Goal: Task Accomplishment & Management: Manage account settings

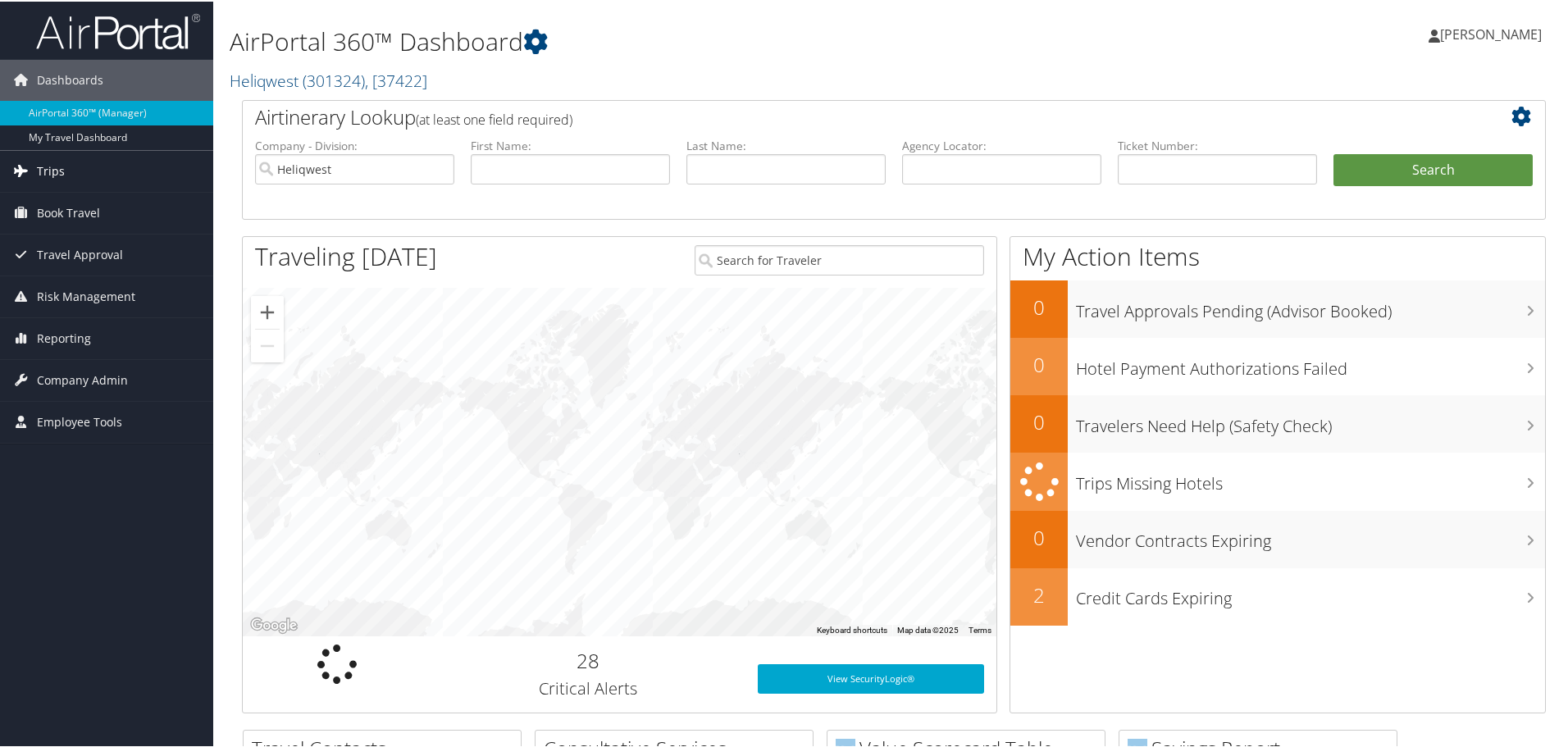
click at [62, 172] on span "Trips" at bounding box center [51, 169] width 28 height 41
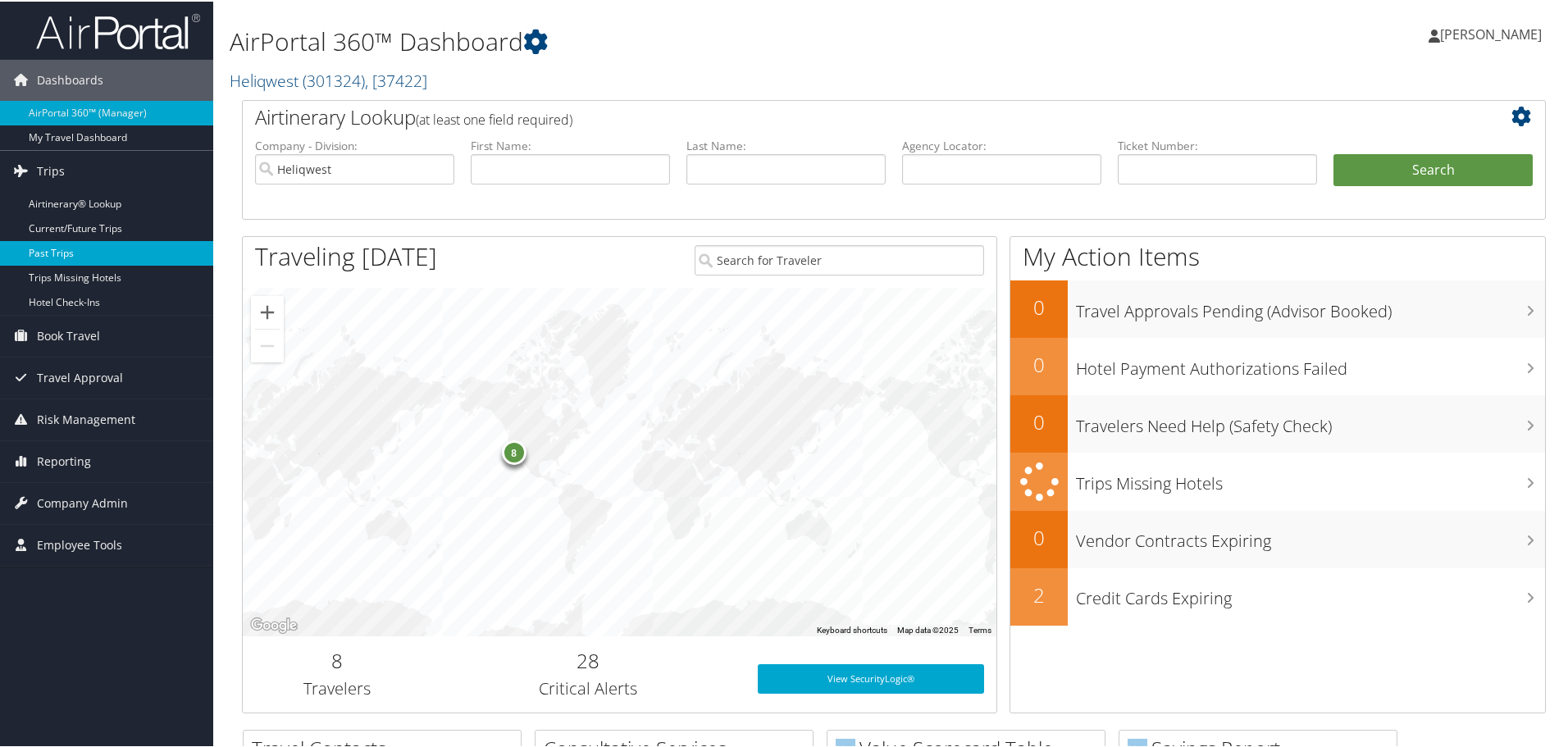
click at [48, 252] on link "Past Trips" at bounding box center [106, 251] width 213 height 25
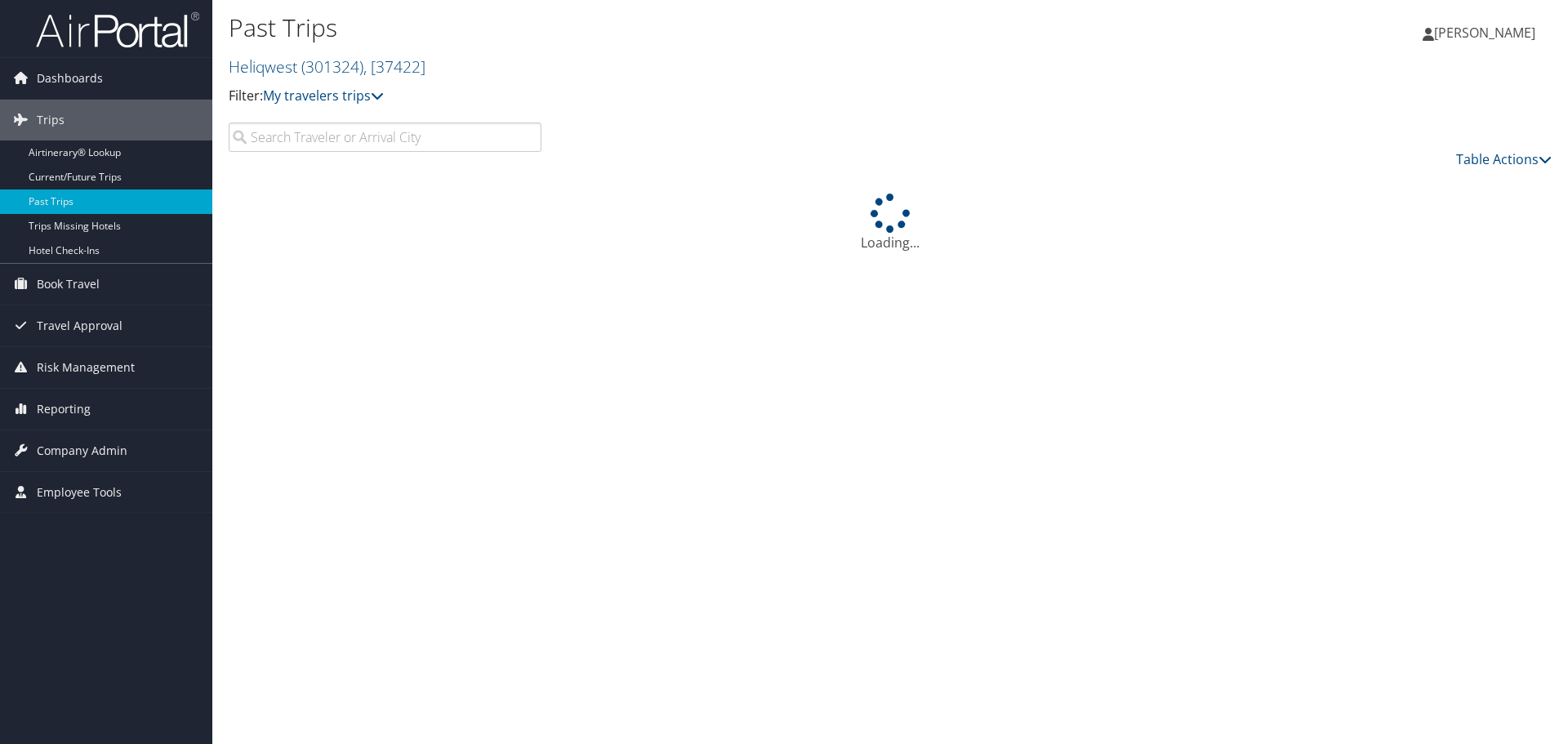
click at [344, 143] on input "search" at bounding box center [385, 137] width 312 height 30
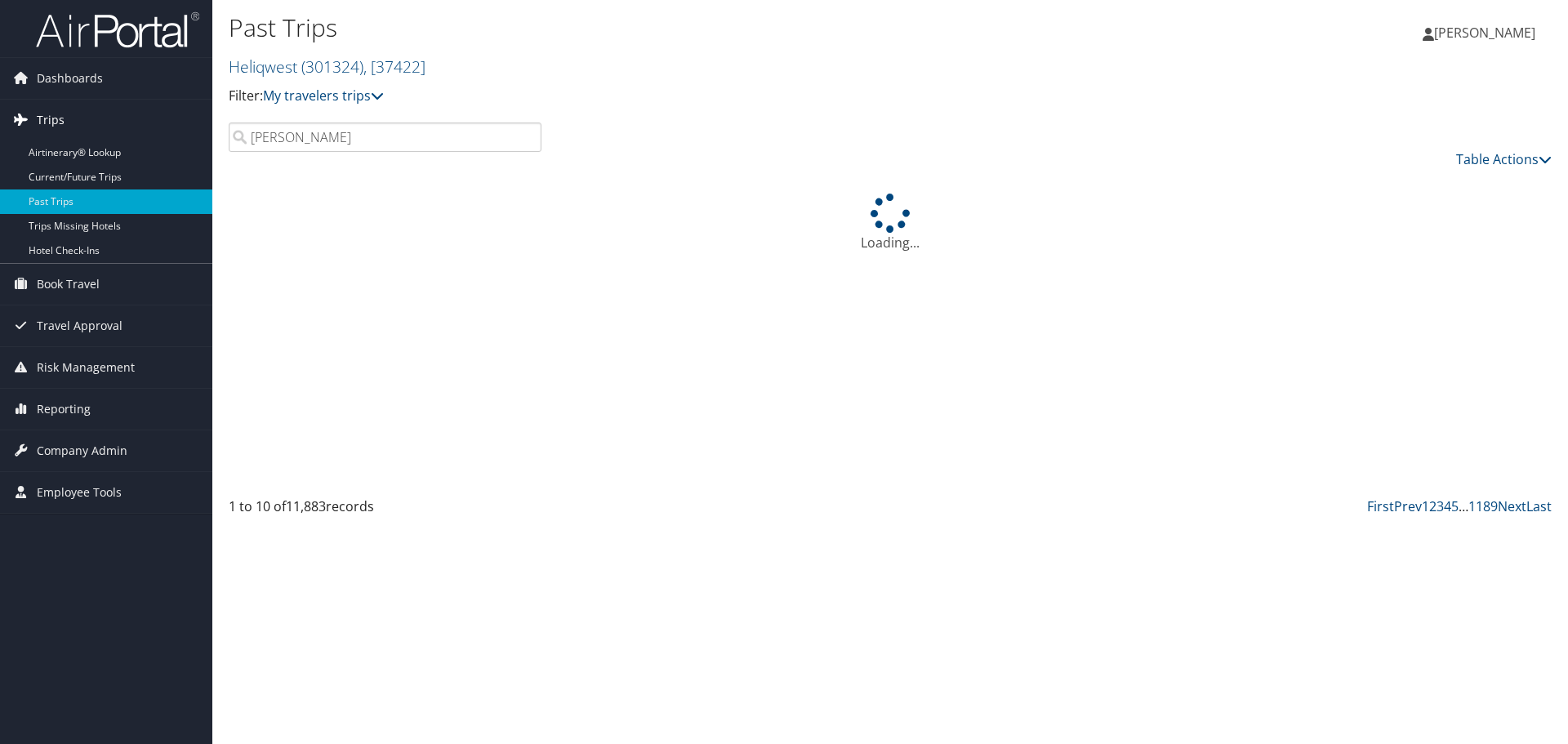
drag, startPoint x: 317, startPoint y: 140, endPoint x: 82, endPoint y: 117, distance: 236.1
click at [82, 117] on div "Dashboards AirPortal 360™ (Manager) My Travel Dashboard Trips Airtinerary® Look…" at bounding box center [784, 372] width 1568 height 744
type input "[PERSON_NAME]"
click at [68, 202] on link "Past Trips" at bounding box center [106, 202] width 212 height 25
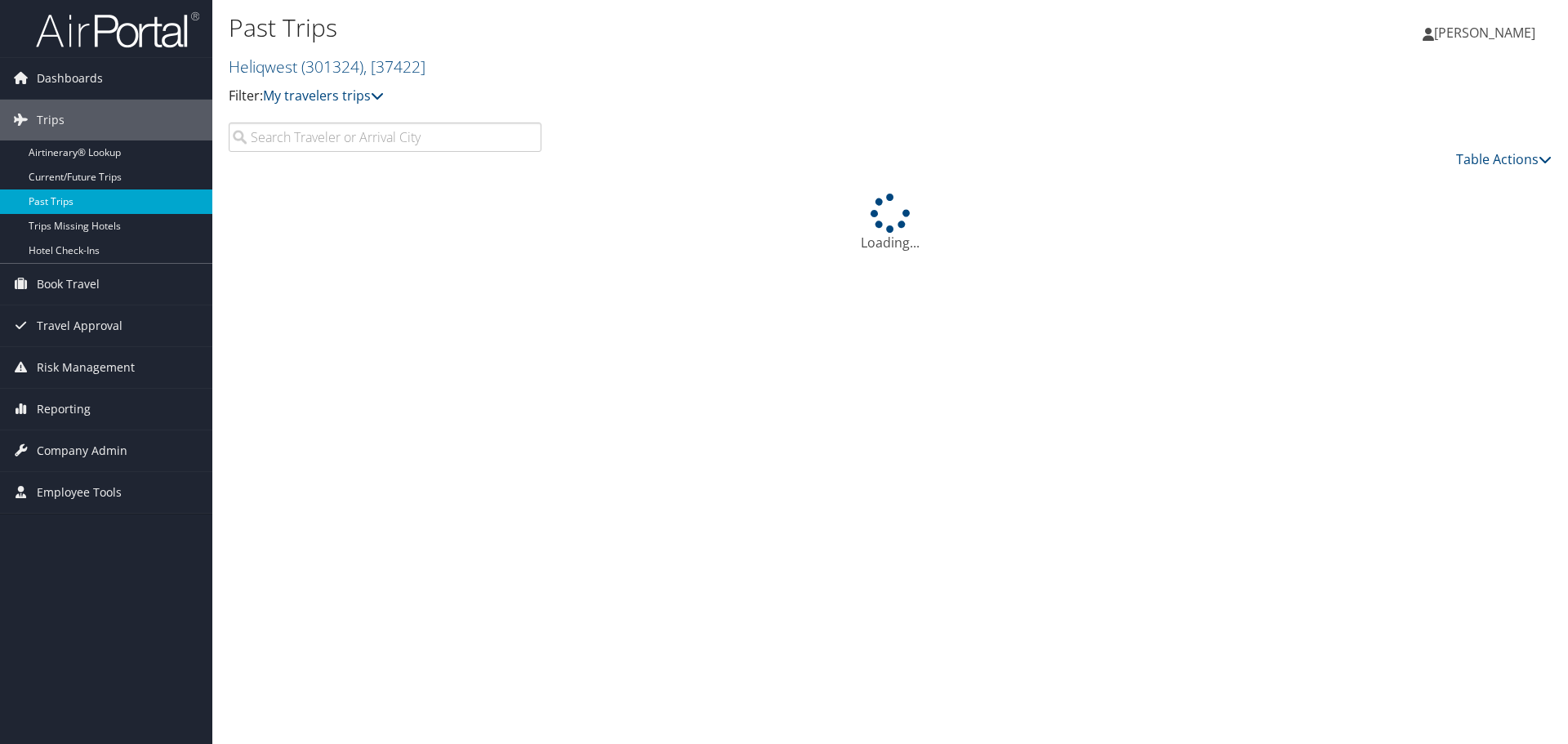
click at [78, 196] on link "Past Trips" at bounding box center [106, 202] width 212 height 25
click at [410, 136] on input "search" at bounding box center [385, 137] width 312 height 30
type input "M"
type input "H"
click at [410, 136] on input "search" at bounding box center [385, 137] width 312 height 30
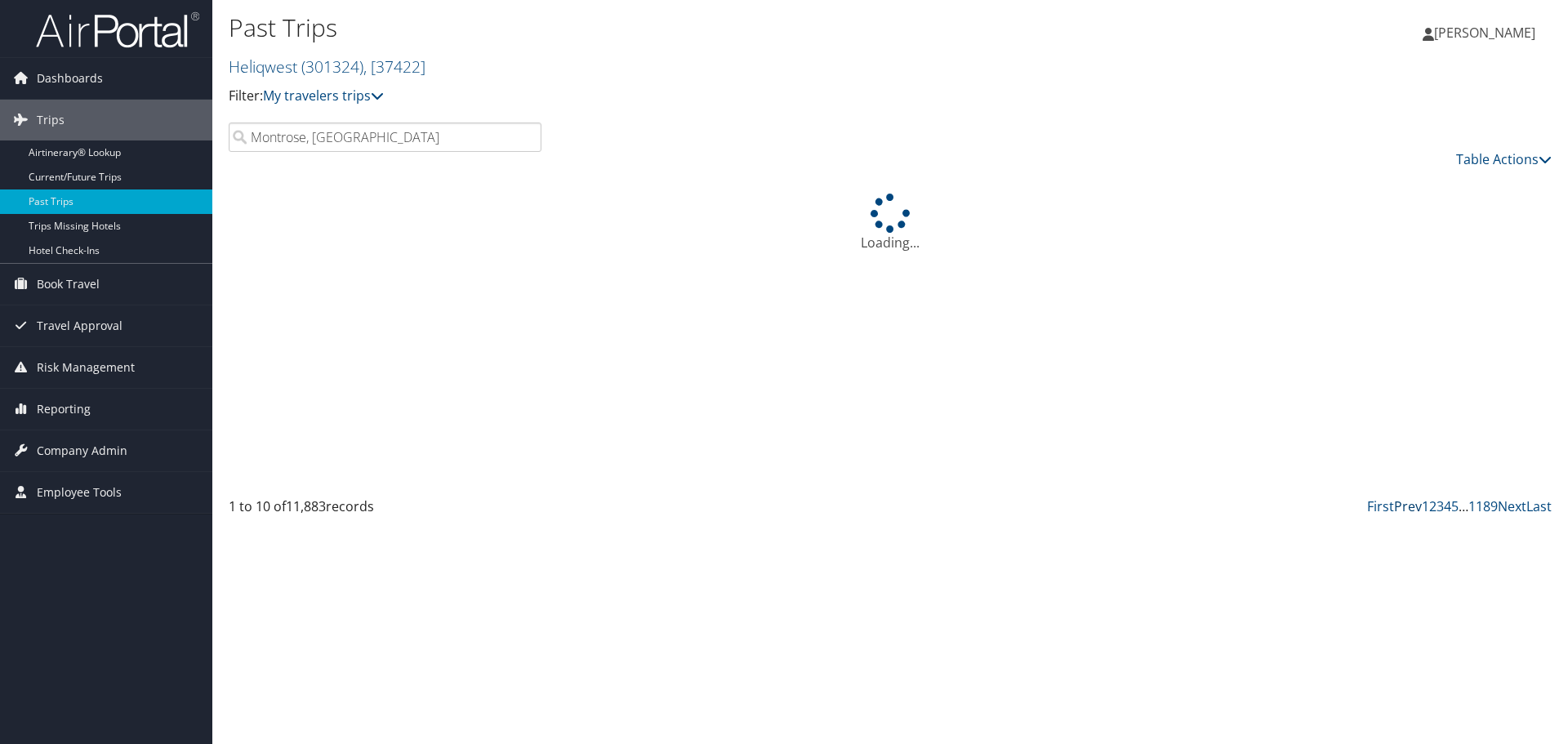
type input "Montrose, CO"
click at [1396, 513] on link "Prev" at bounding box center [1408, 507] width 28 height 18
click at [1399, 508] on link "Prev" at bounding box center [1408, 507] width 28 height 18
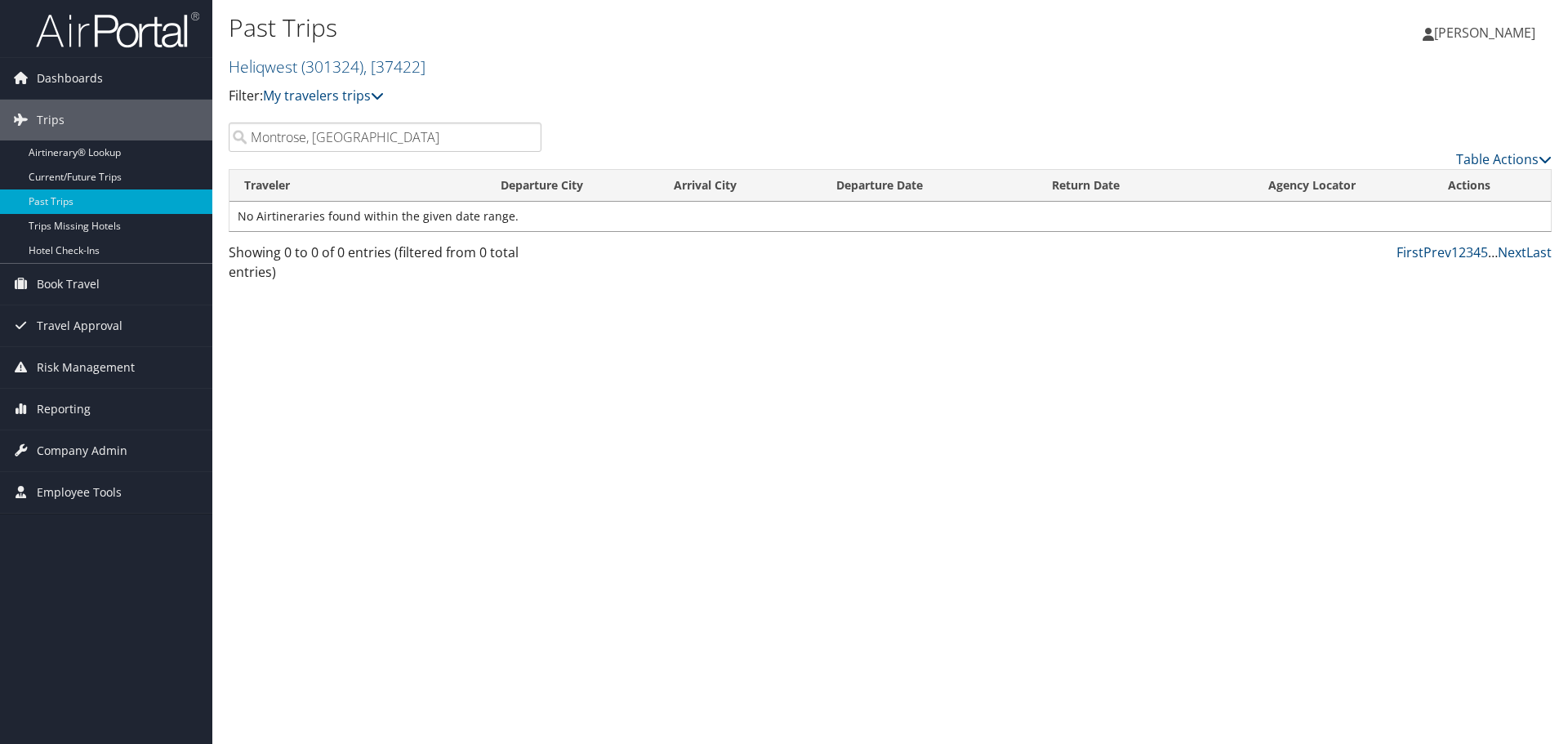
click at [357, 136] on input "Montrose, CO" at bounding box center [385, 137] width 312 height 30
click at [1417, 253] on link "First" at bounding box center [1409, 252] width 27 height 18
click at [1520, 253] on link "Next" at bounding box center [1512, 252] width 29 height 18
click at [91, 198] on link "Past Trips" at bounding box center [106, 202] width 212 height 25
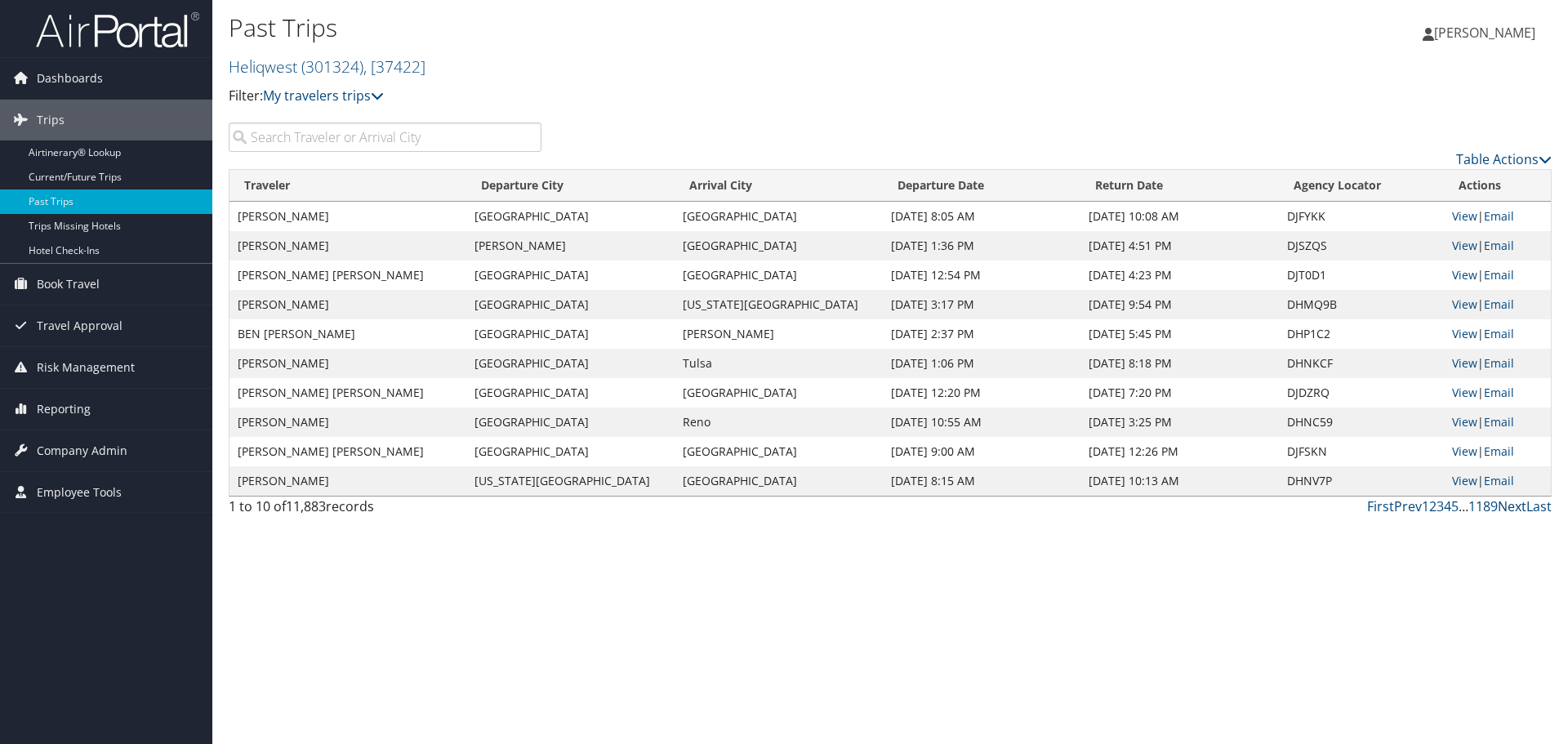
click at [1516, 510] on link "Next" at bounding box center [1512, 507] width 29 height 18
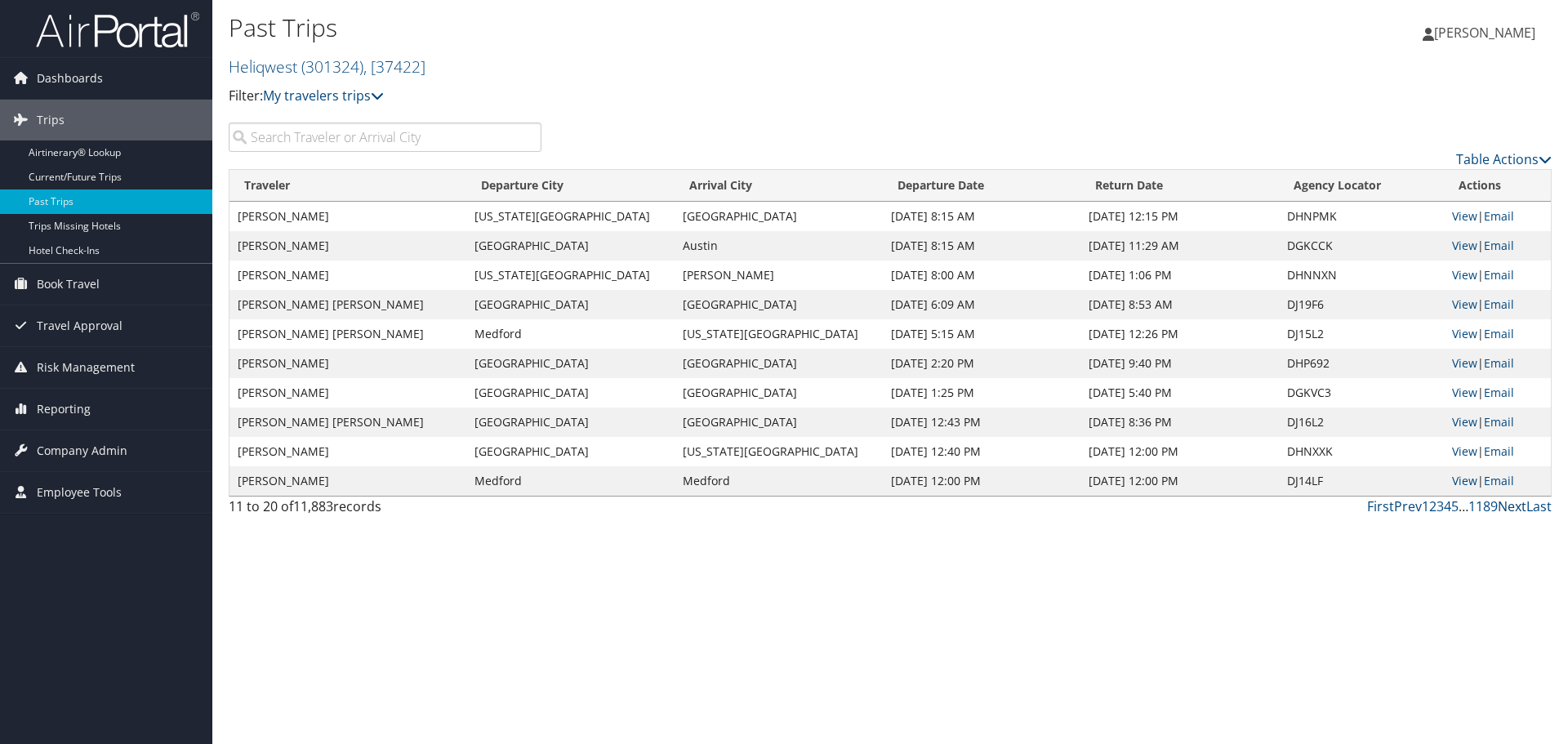
click at [1516, 510] on link "Next" at bounding box center [1512, 507] width 29 height 18
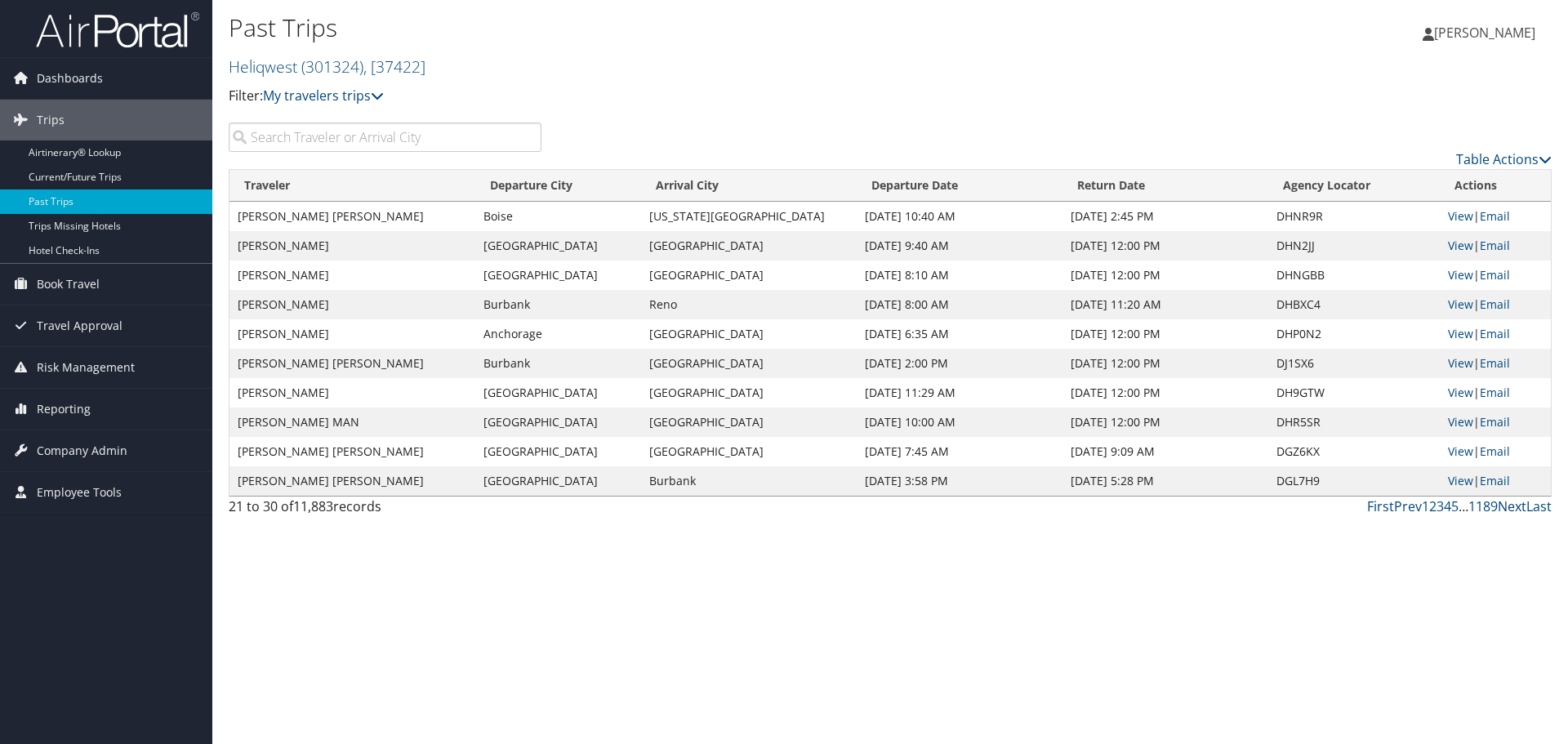
click at [1516, 510] on link "Next" at bounding box center [1512, 507] width 29 height 18
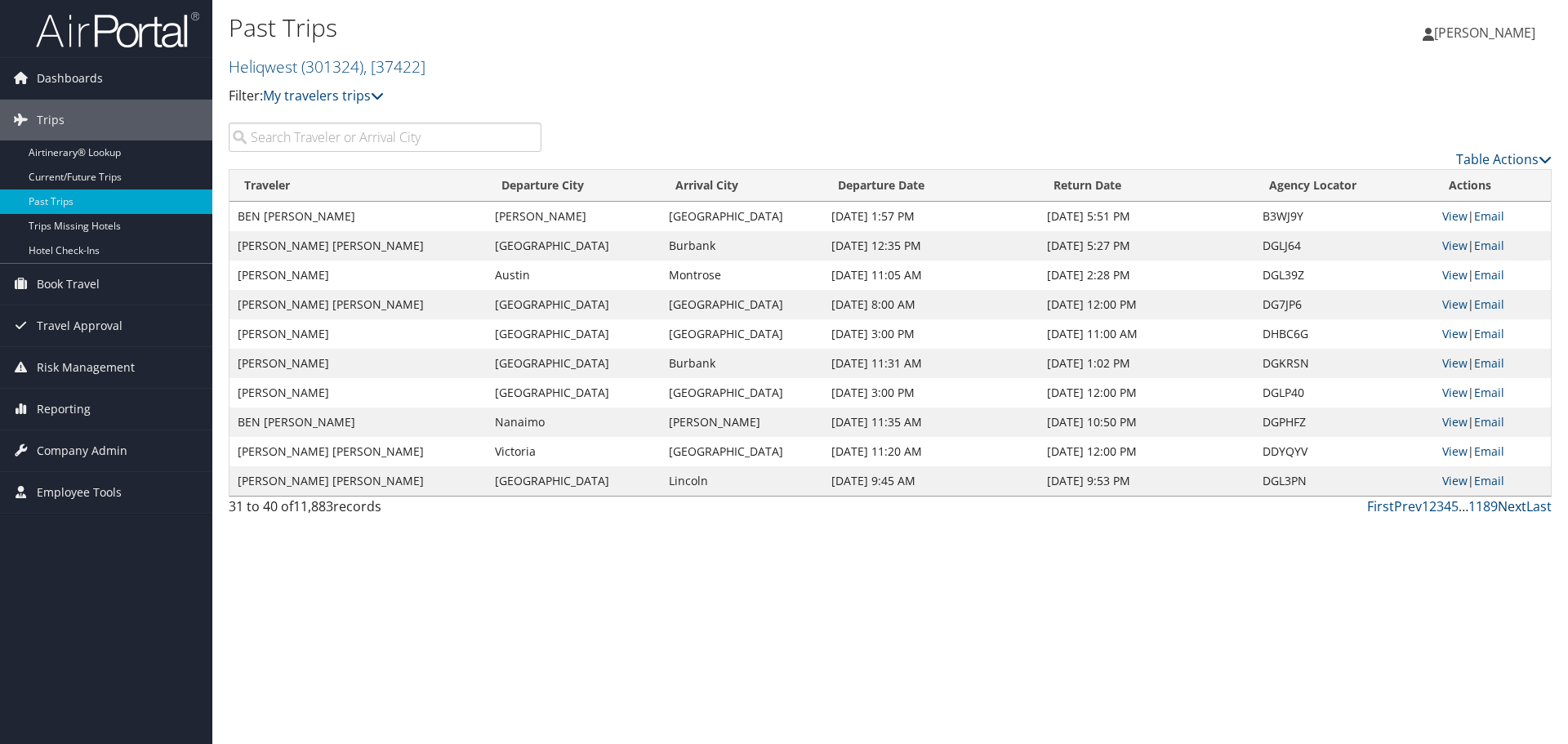
click at [1516, 510] on link "Next" at bounding box center [1512, 507] width 29 height 18
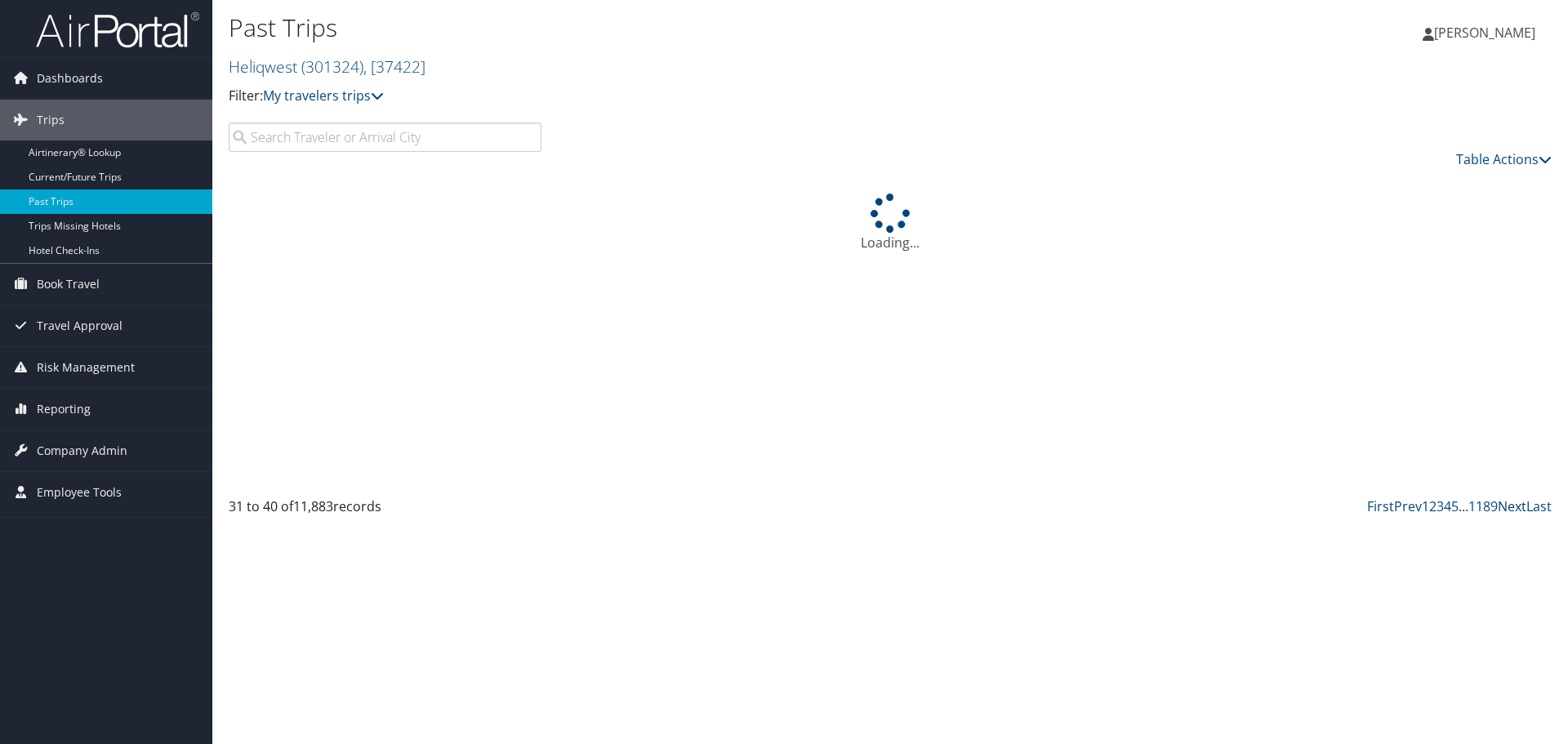
click at [1516, 510] on link "Next" at bounding box center [1512, 507] width 29 height 18
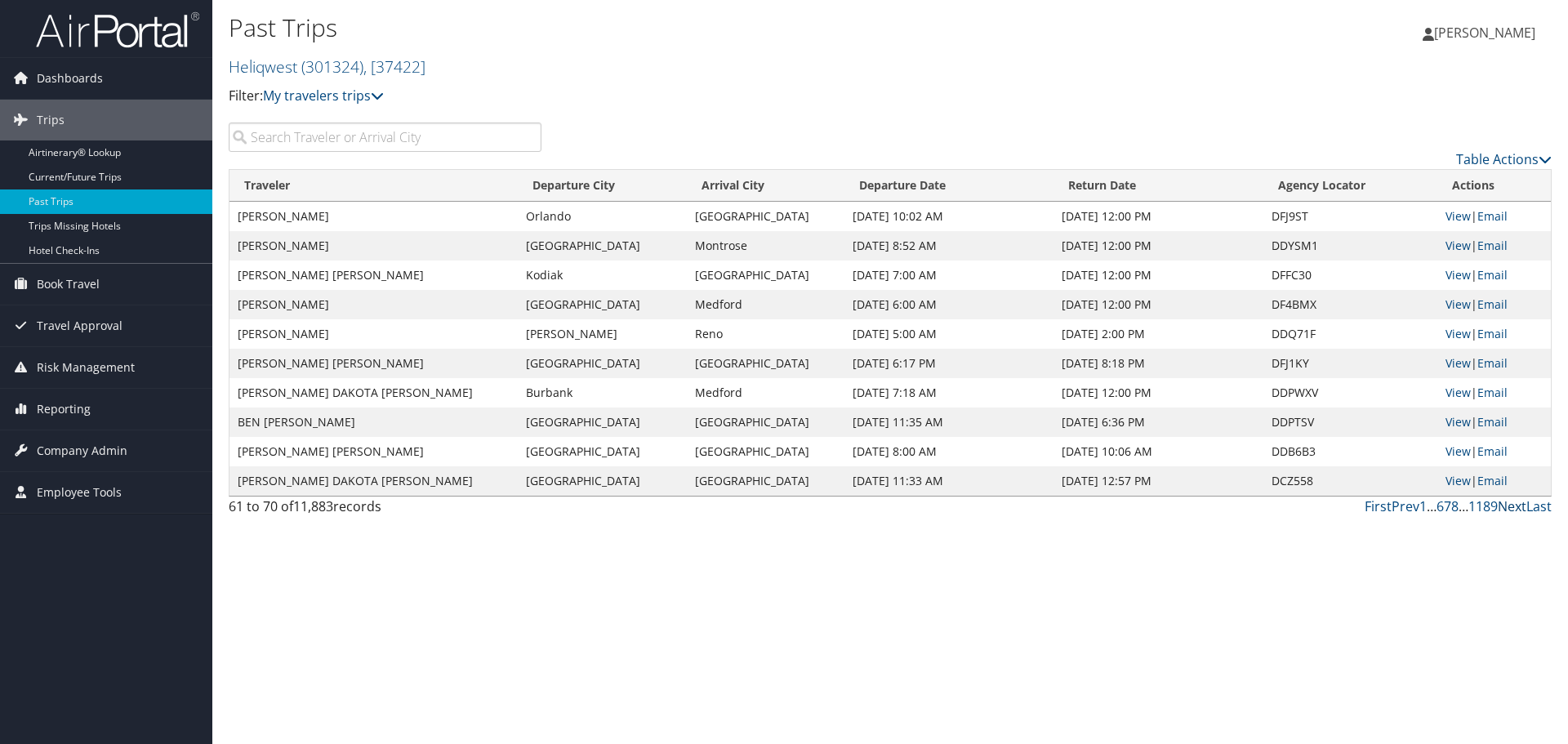
click at [1516, 510] on link "Next" at bounding box center [1512, 507] width 29 height 18
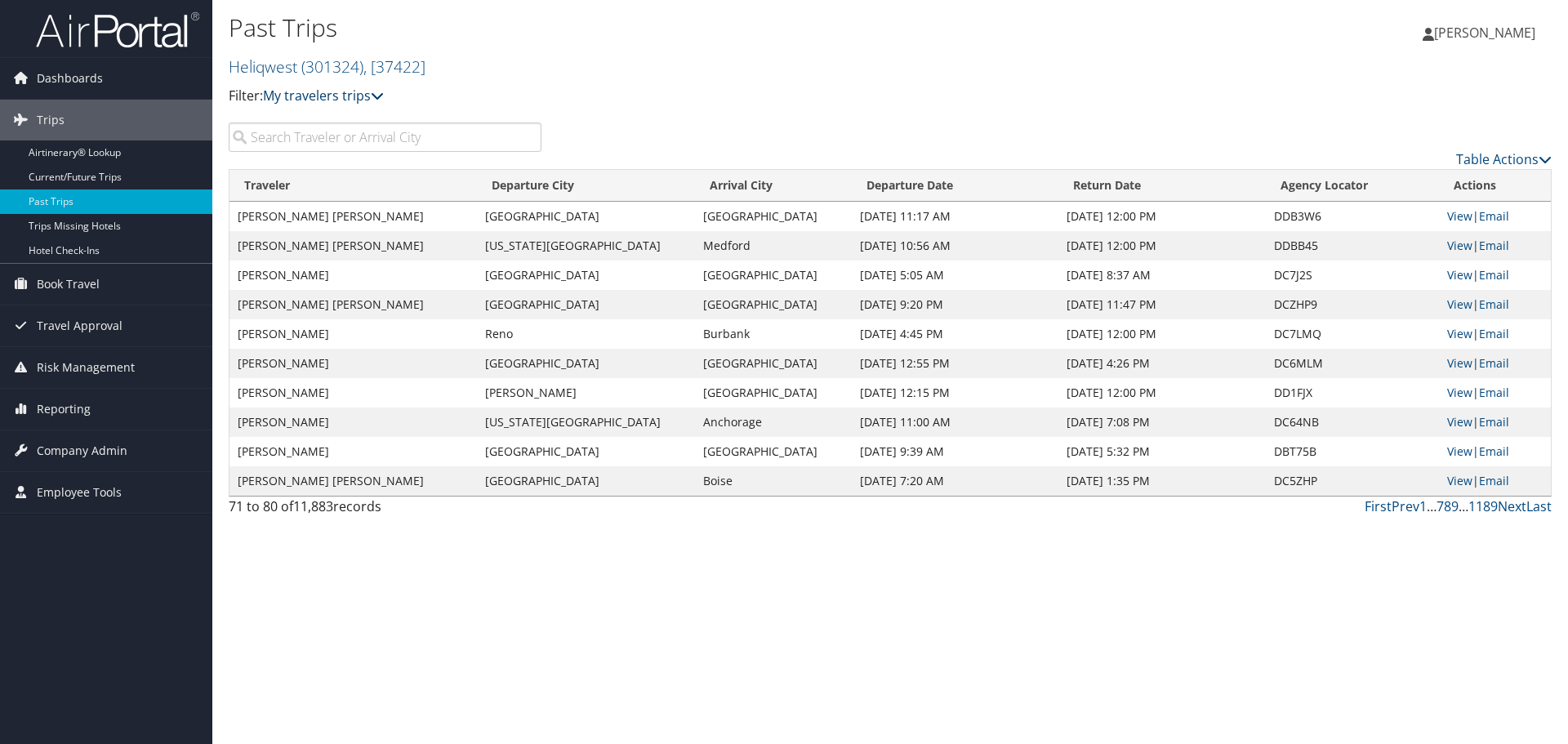
click at [384, 101] on icon at bounding box center [377, 96] width 13 height 13
click at [384, 100] on icon at bounding box center [377, 96] width 13 height 13
click at [1521, 507] on link "Next" at bounding box center [1512, 507] width 29 height 18
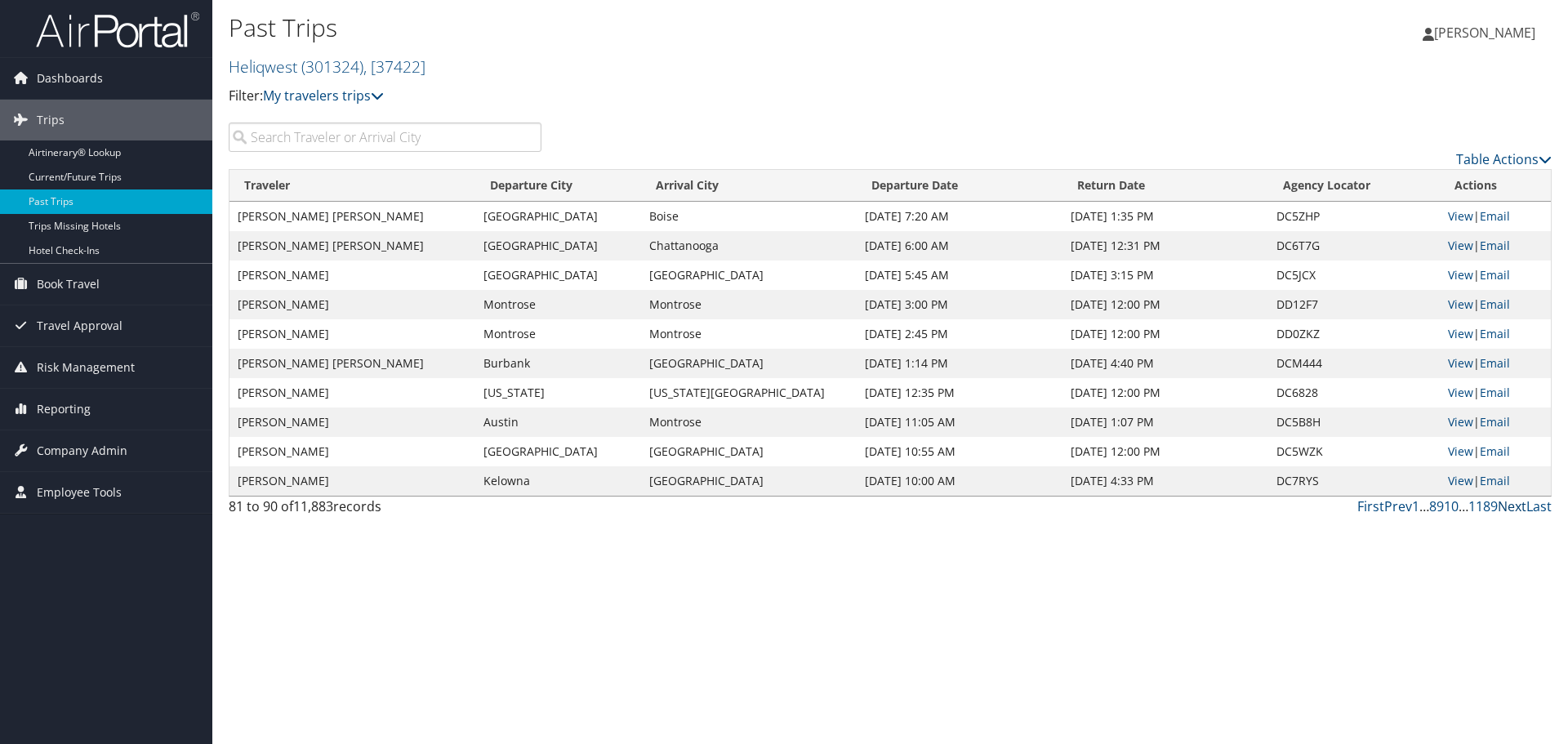
click at [1521, 507] on link "Next" at bounding box center [1512, 507] width 29 height 18
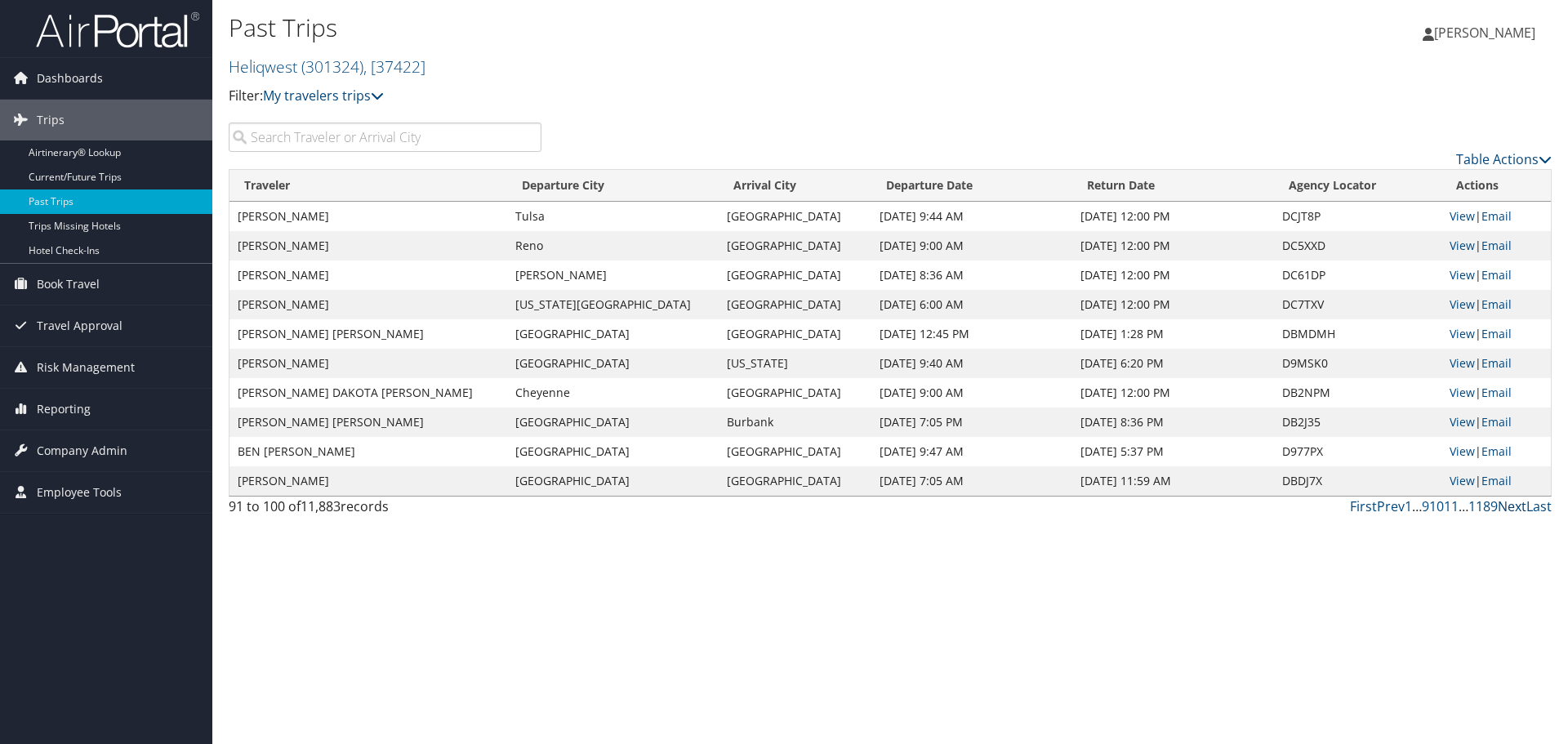
click at [1521, 508] on link "Next" at bounding box center [1512, 507] width 29 height 18
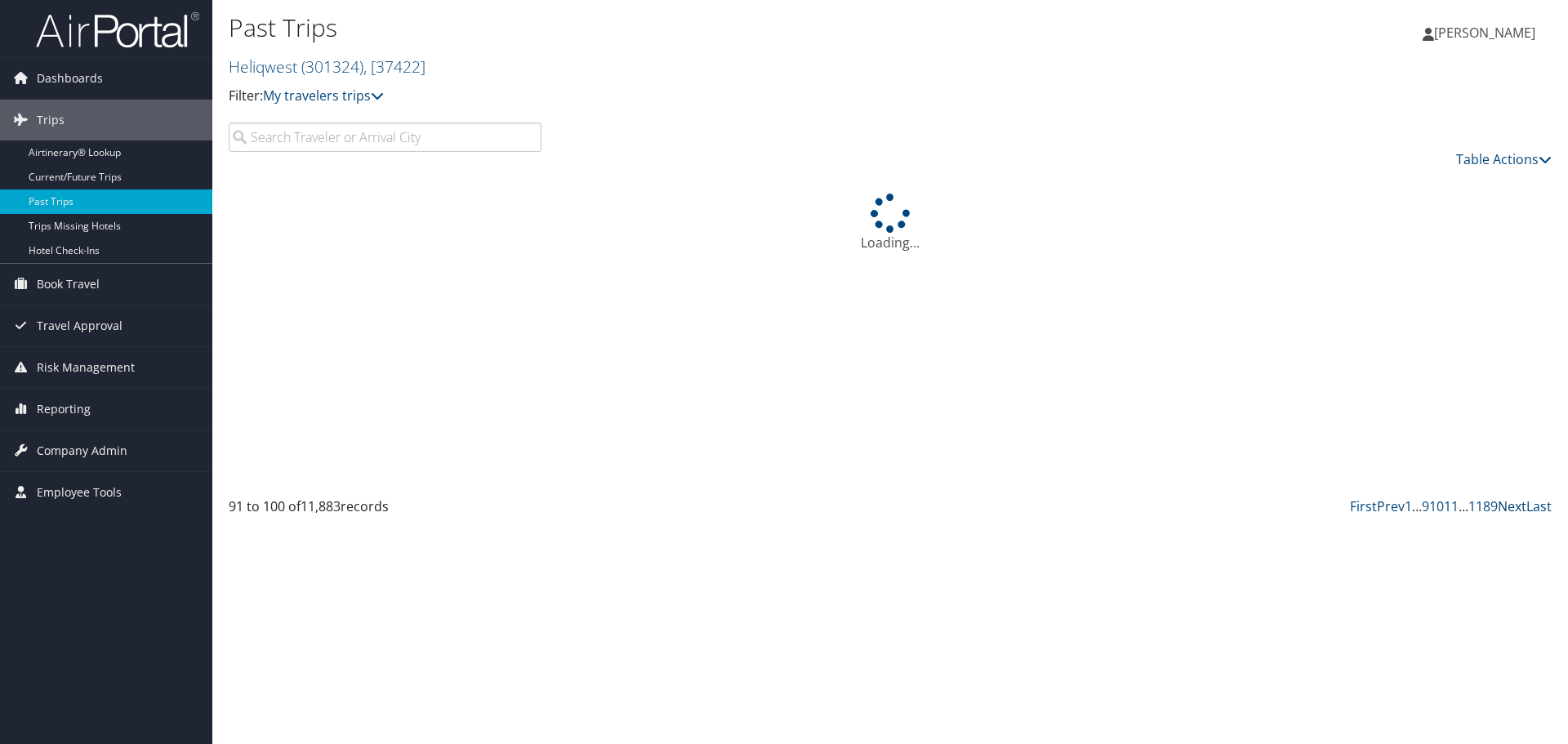
click at [1521, 508] on link "Next" at bounding box center [1512, 507] width 29 height 18
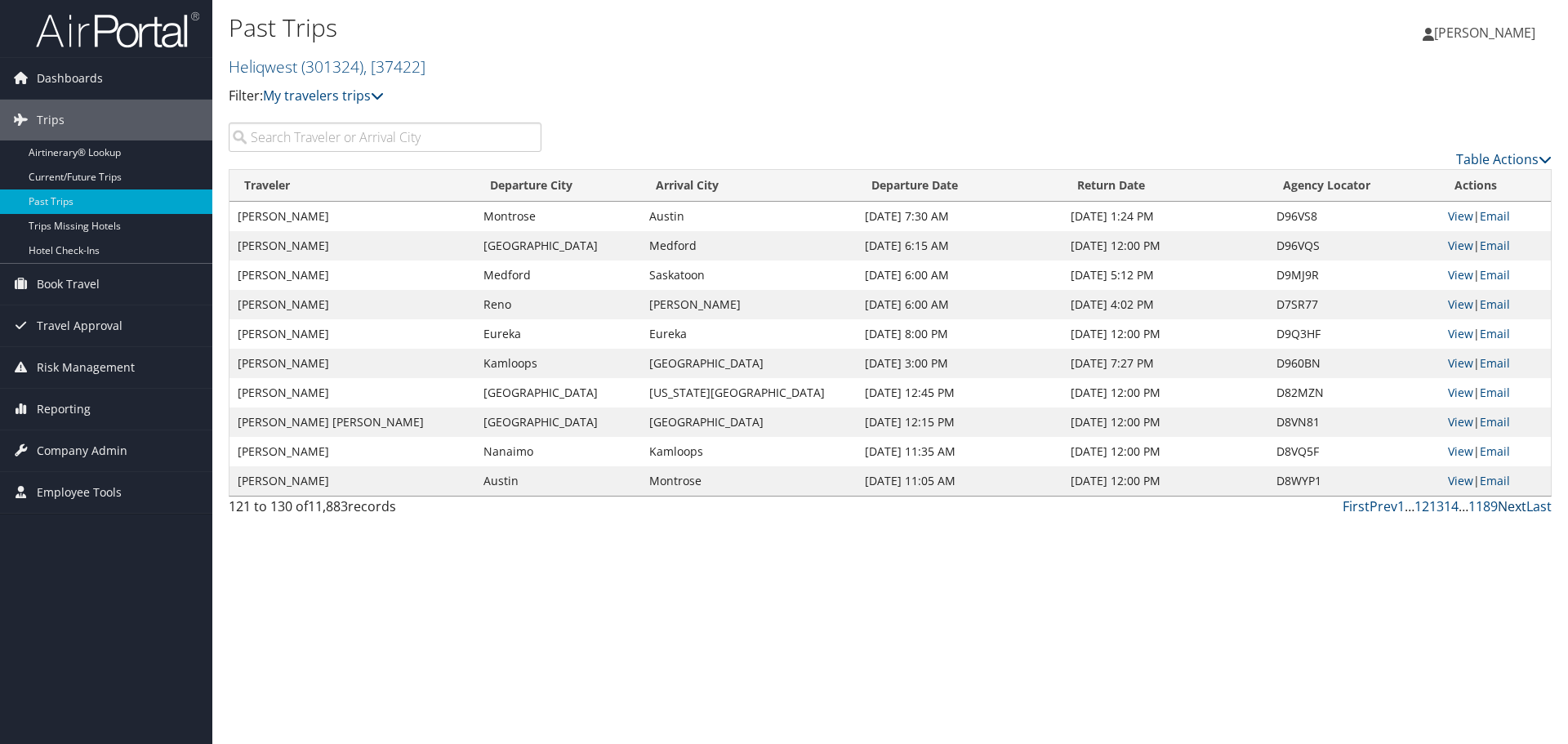
click at [1521, 508] on link "Next" at bounding box center [1512, 507] width 29 height 18
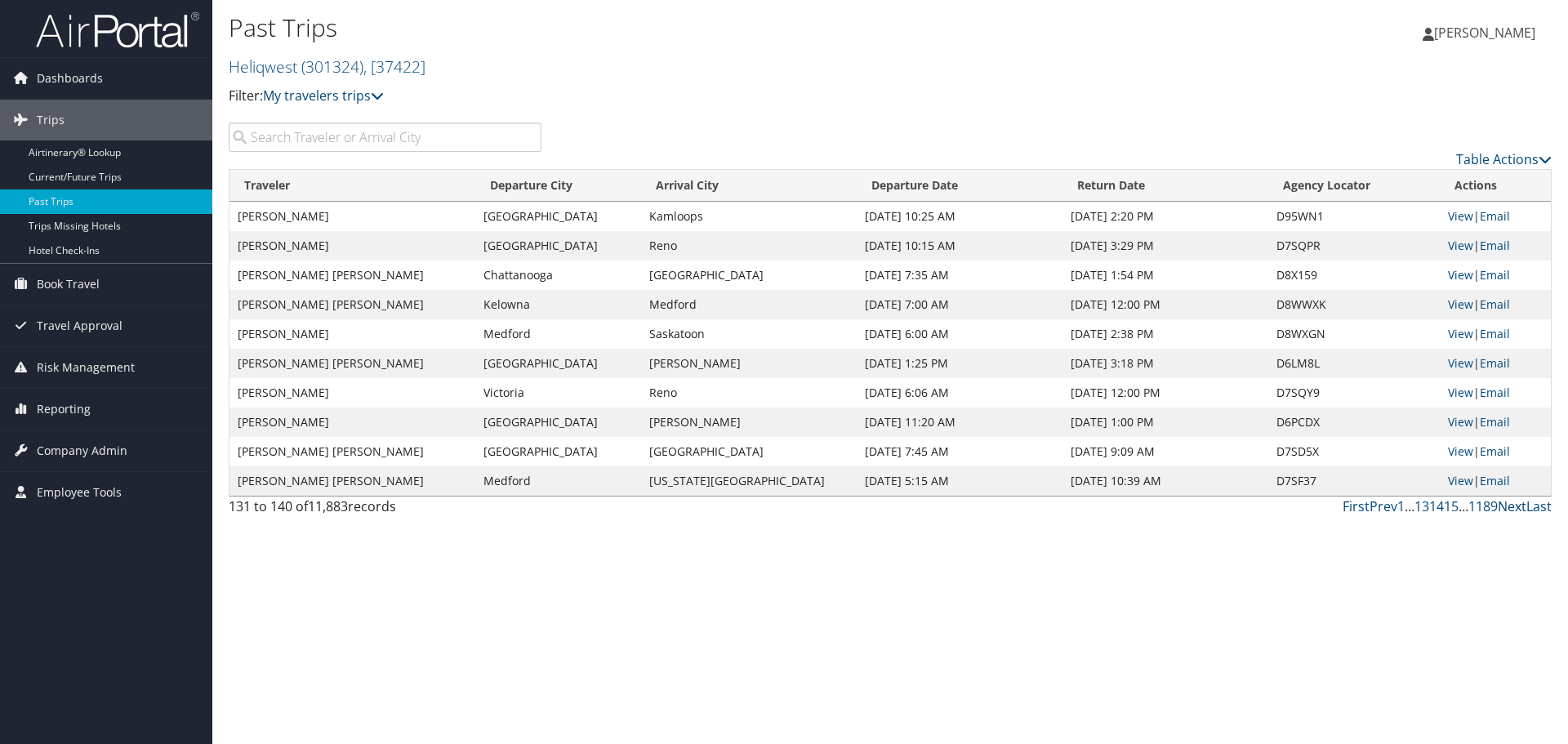
click at [1521, 508] on link "Next" at bounding box center [1512, 507] width 29 height 18
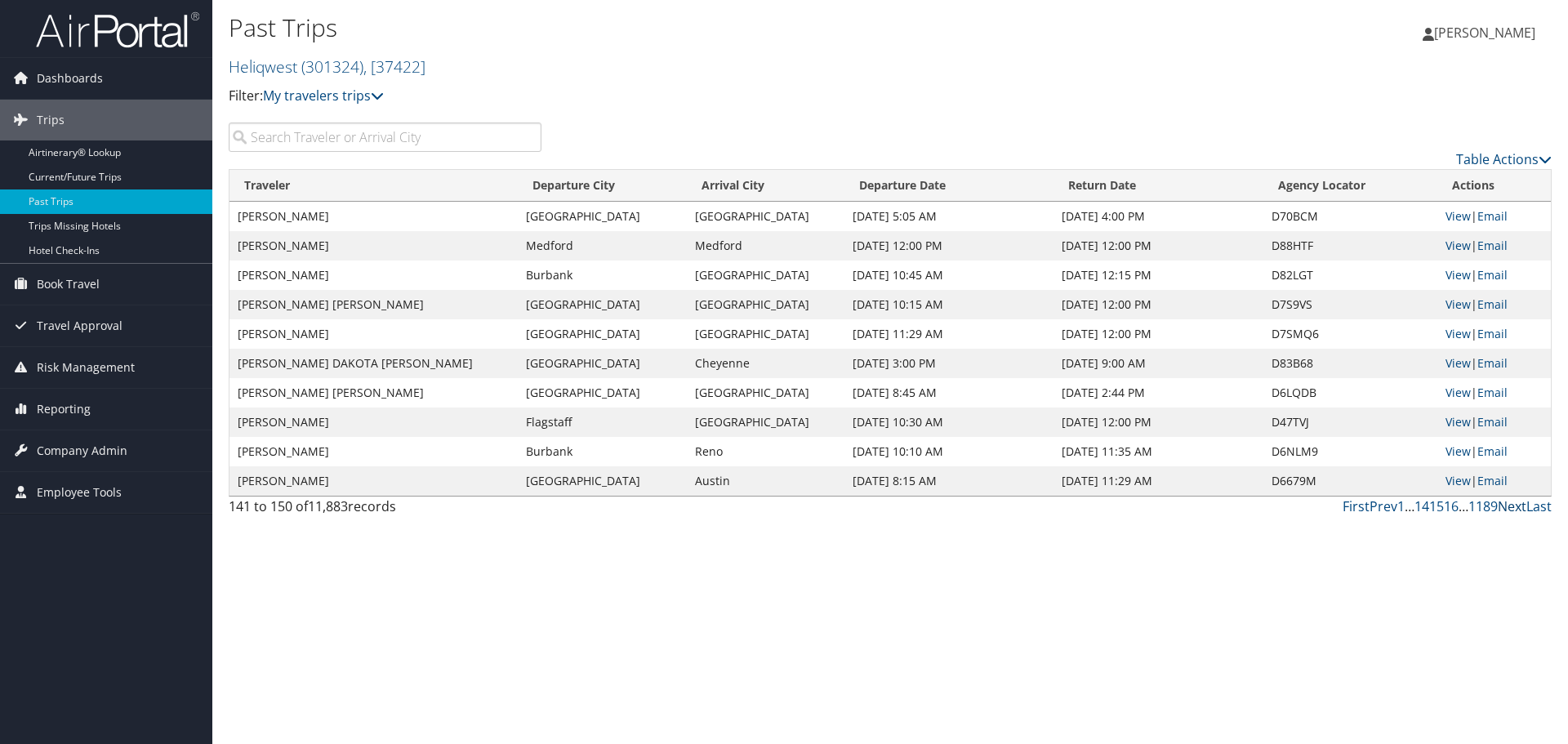
click at [1521, 508] on link "Next" at bounding box center [1512, 507] width 29 height 18
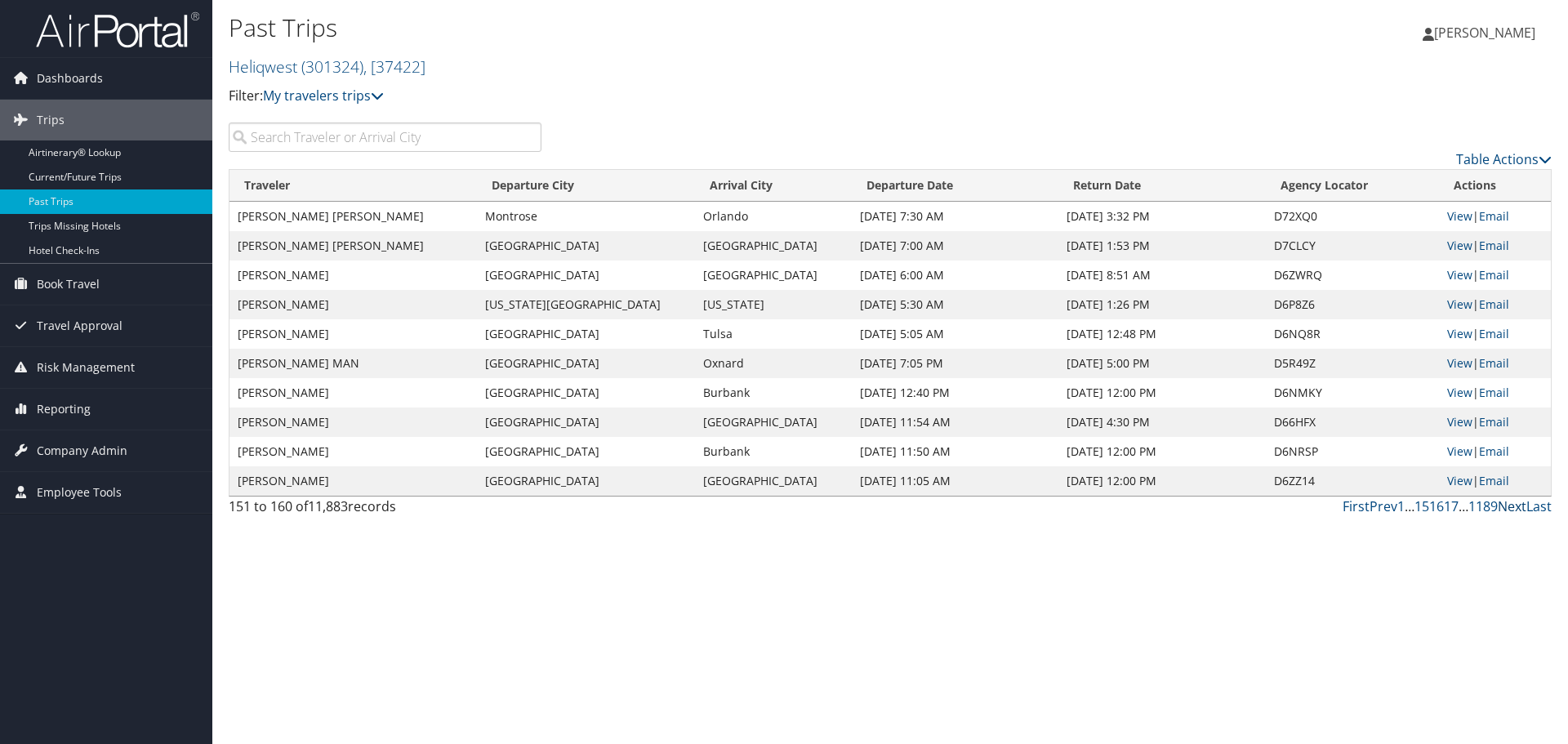
click at [1521, 508] on link "Next" at bounding box center [1512, 507] width 29 height 18
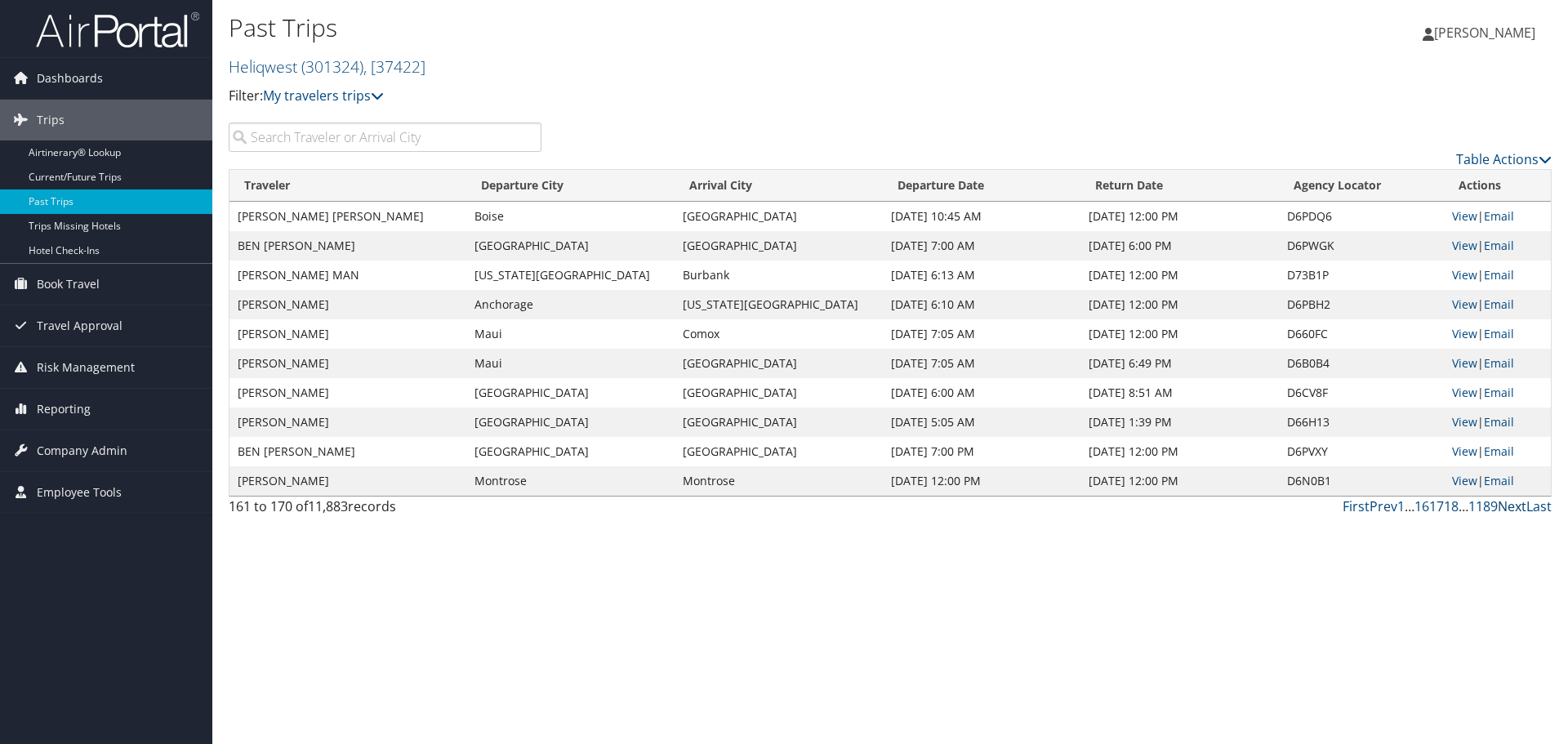
click at [1521, 508] on link "Next" at bounding box center [1512, 507] width 29 height 18
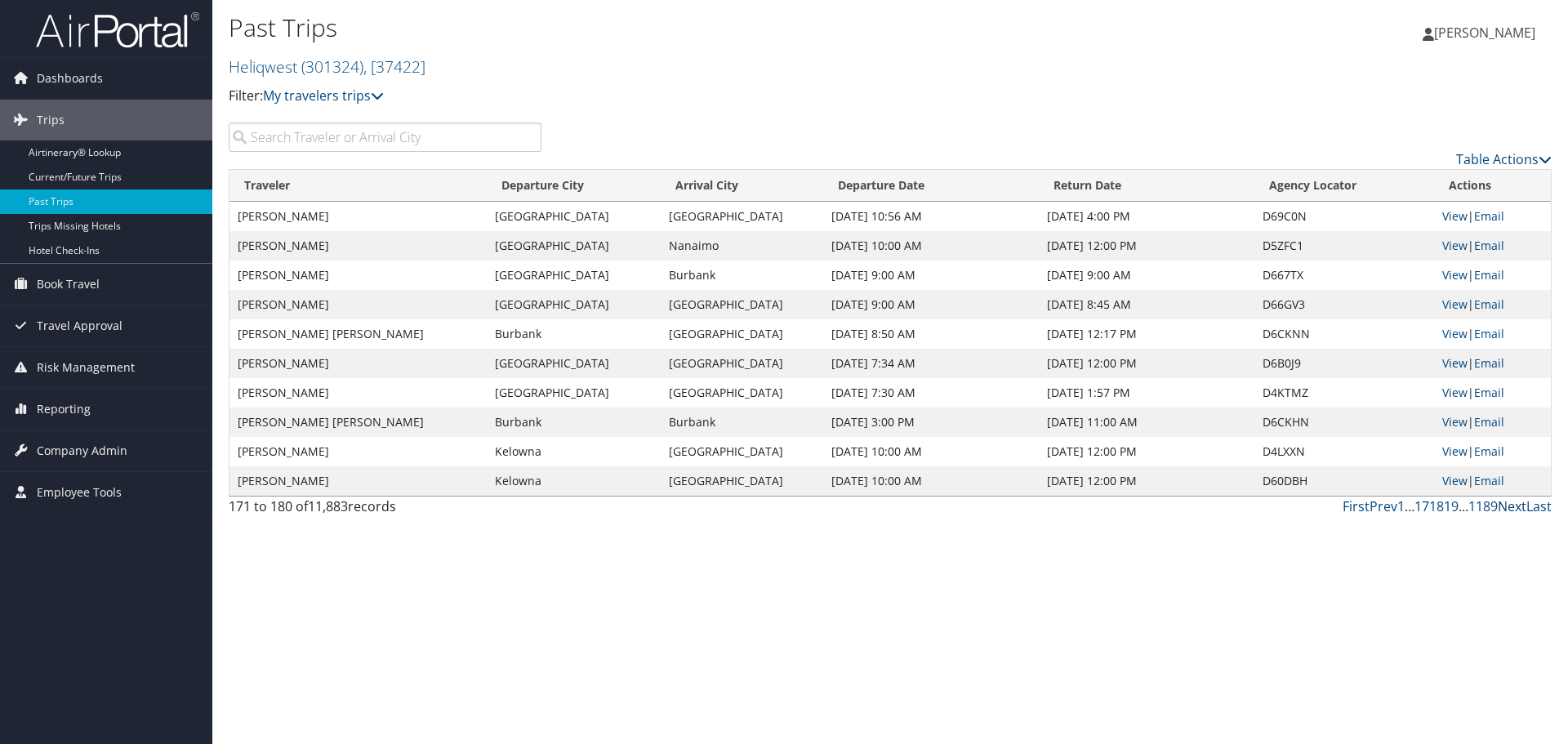
click at [1521, 508] on link "Next" at bounding box center [1512, 507] width 29 height 18
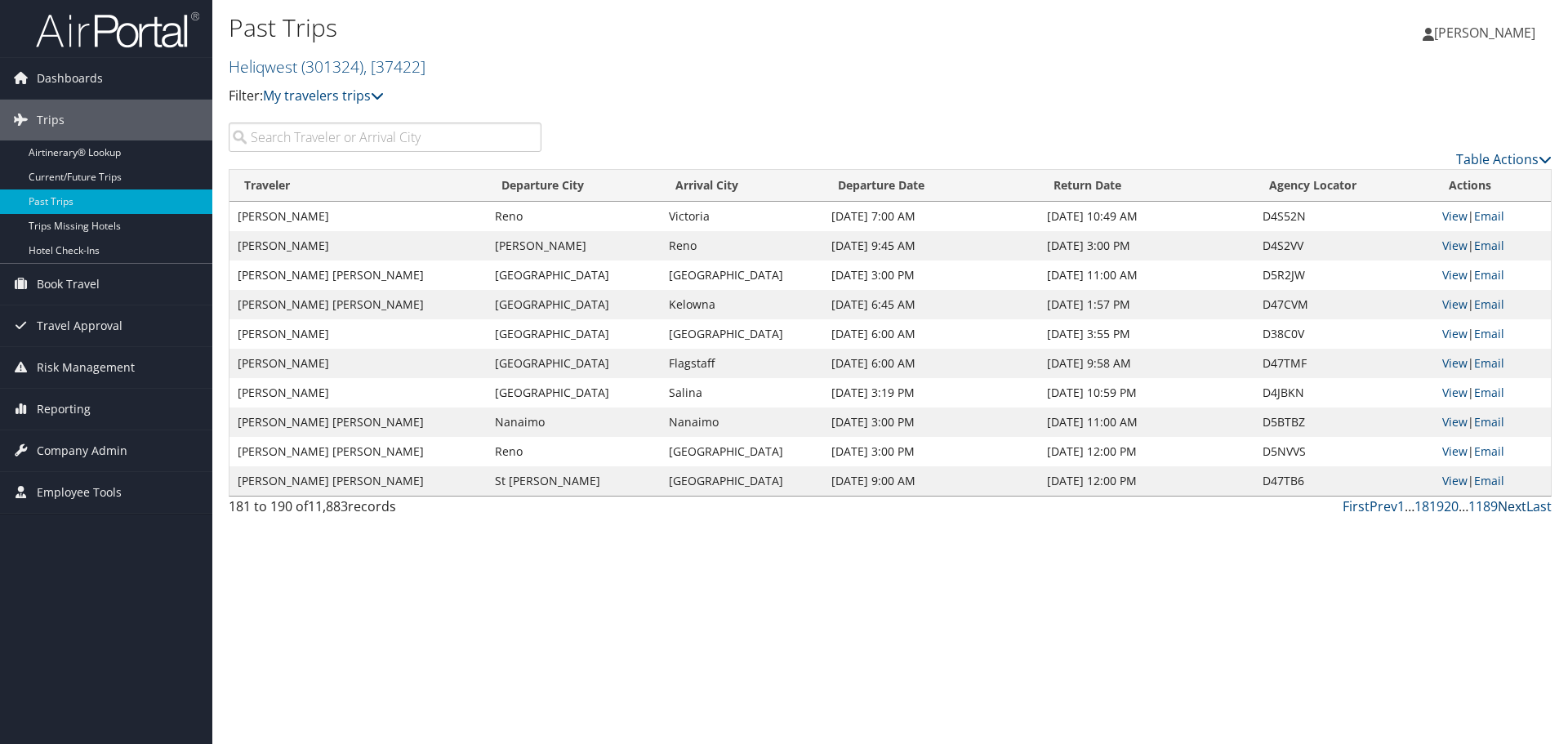
click at [1521, 508] on link "Next" at bounding box center [1512, 507] width 29 height 18
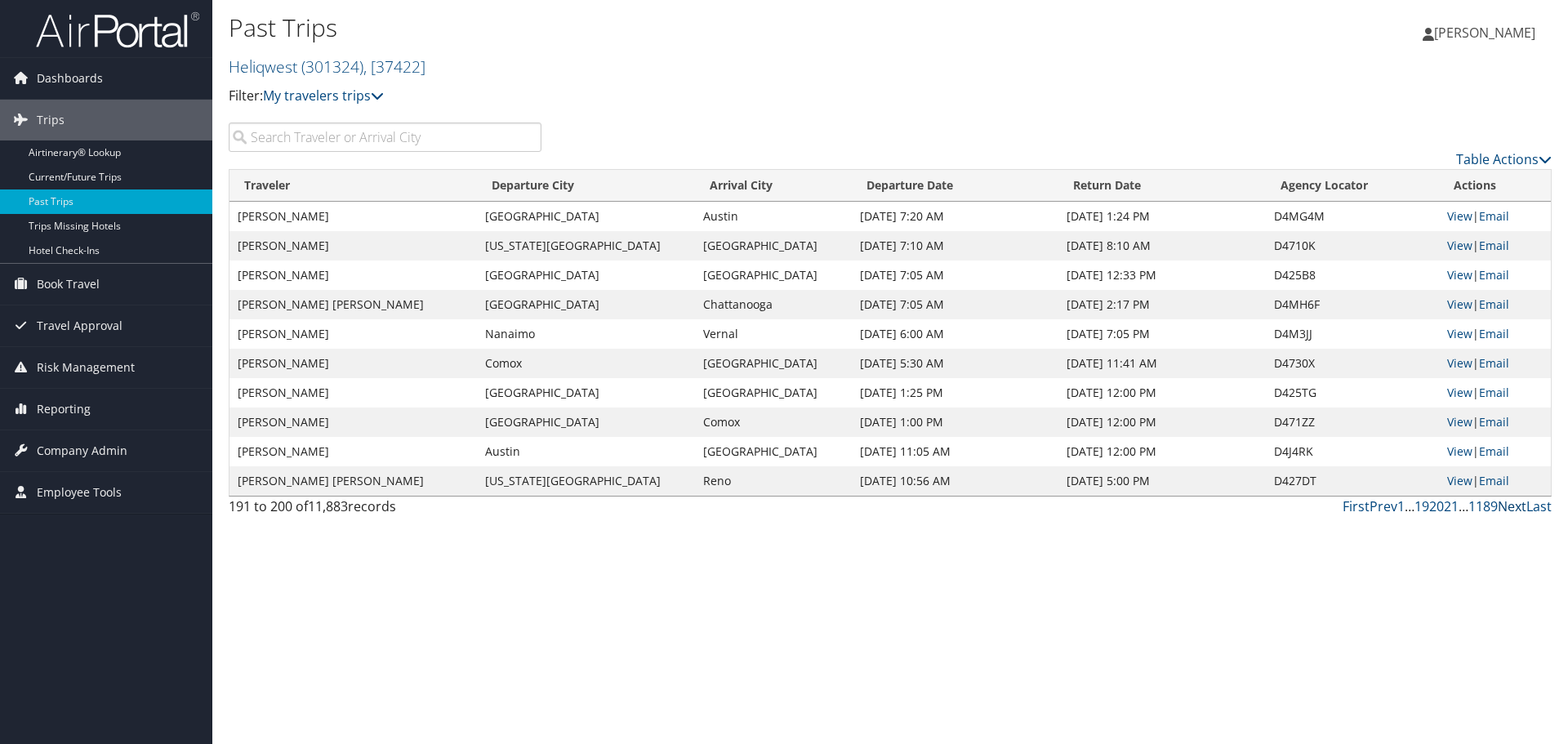
click at [1521, 508] on link "Next" at bounding box center [1512, 507] width 29 height 18
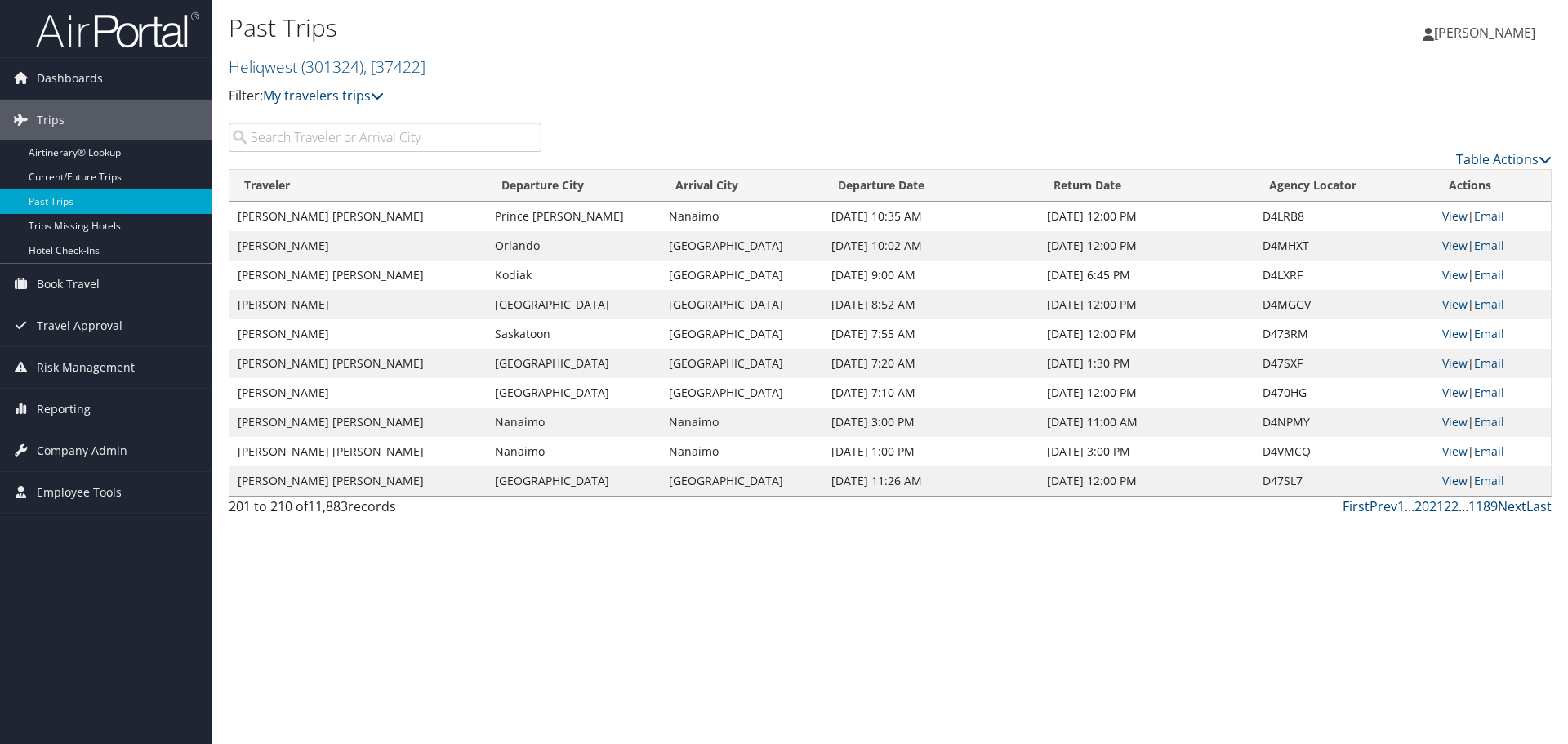
click at [1521, 508] on link "Next" at bounding box center [1512, 507] width 29 height 18
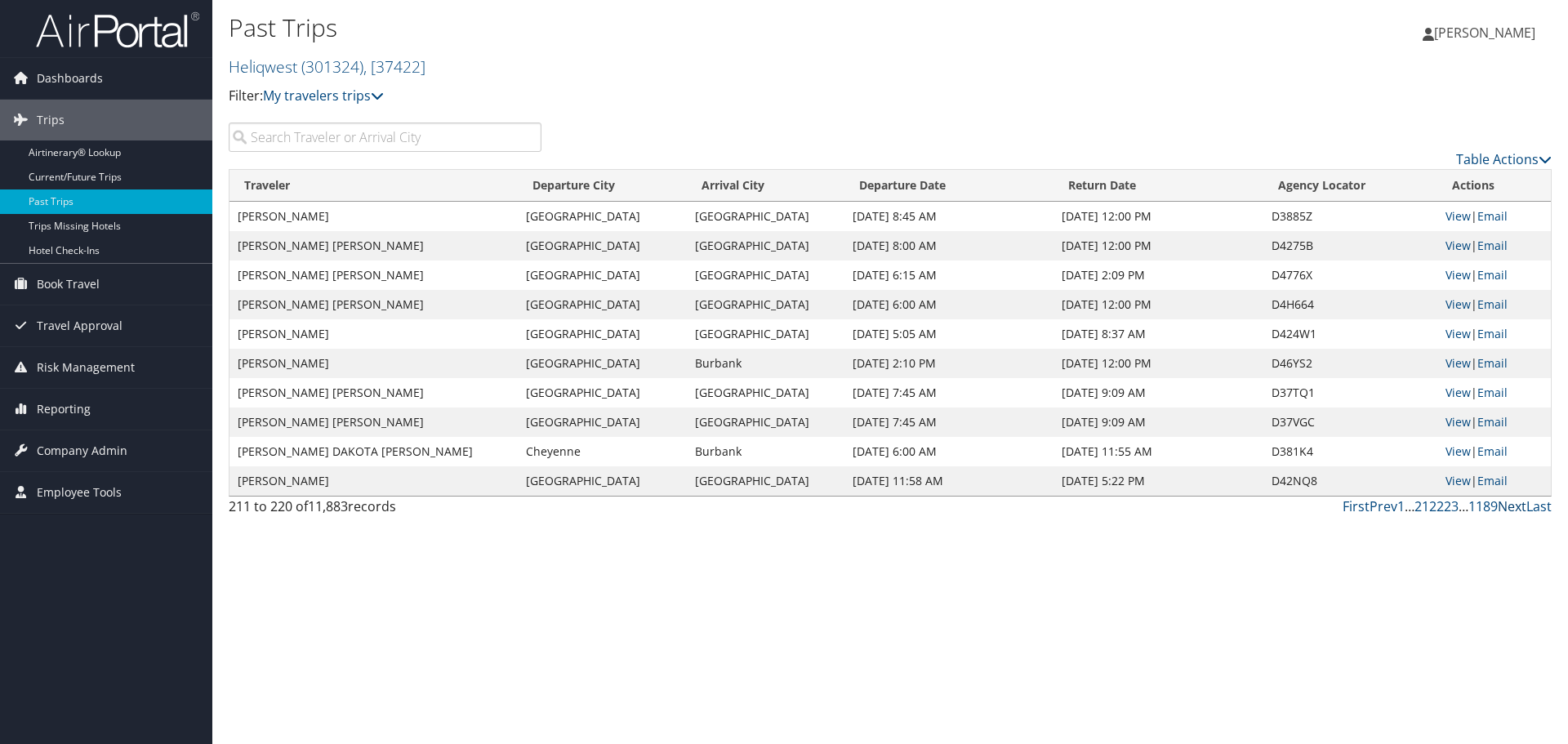
click at [1521, 508] on link "Next" at bounding box center [1512, 507] width 29 height 18
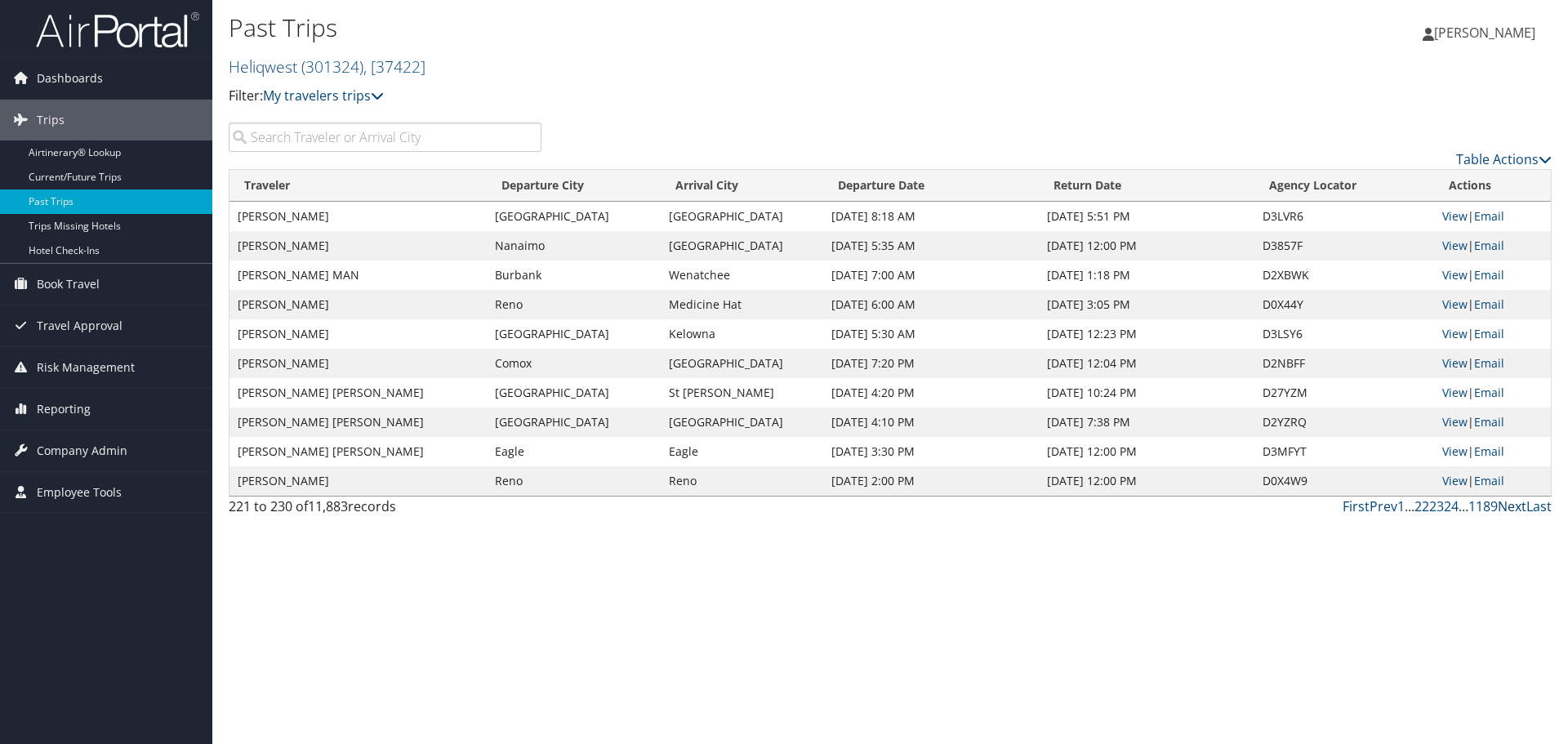
click at [1521, 508] on link "Next" at bounding box center [1512, 507] width 29 height 18
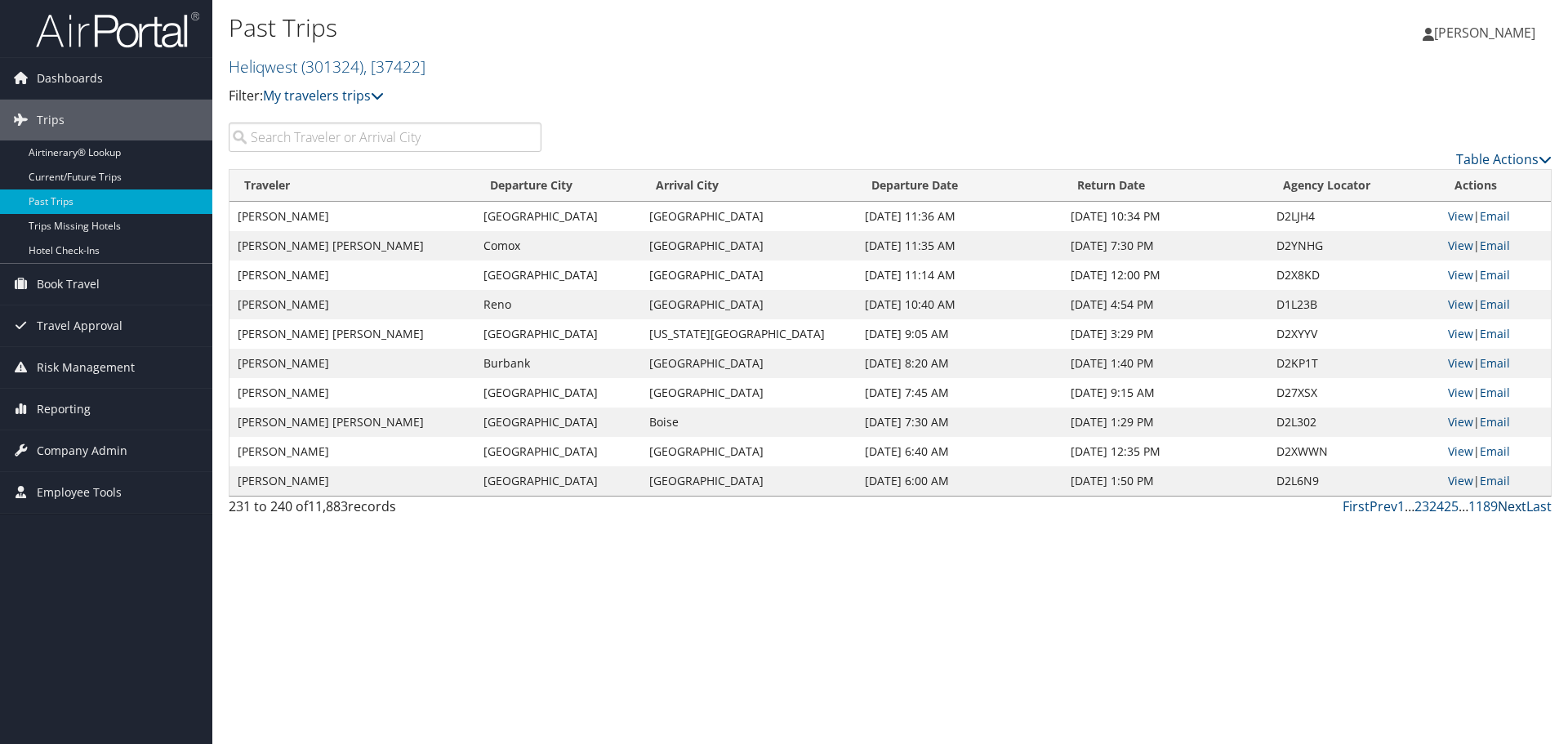
click at [1521, 508] on link "Next" at bounding box center [1512, 507] width 29 height 18
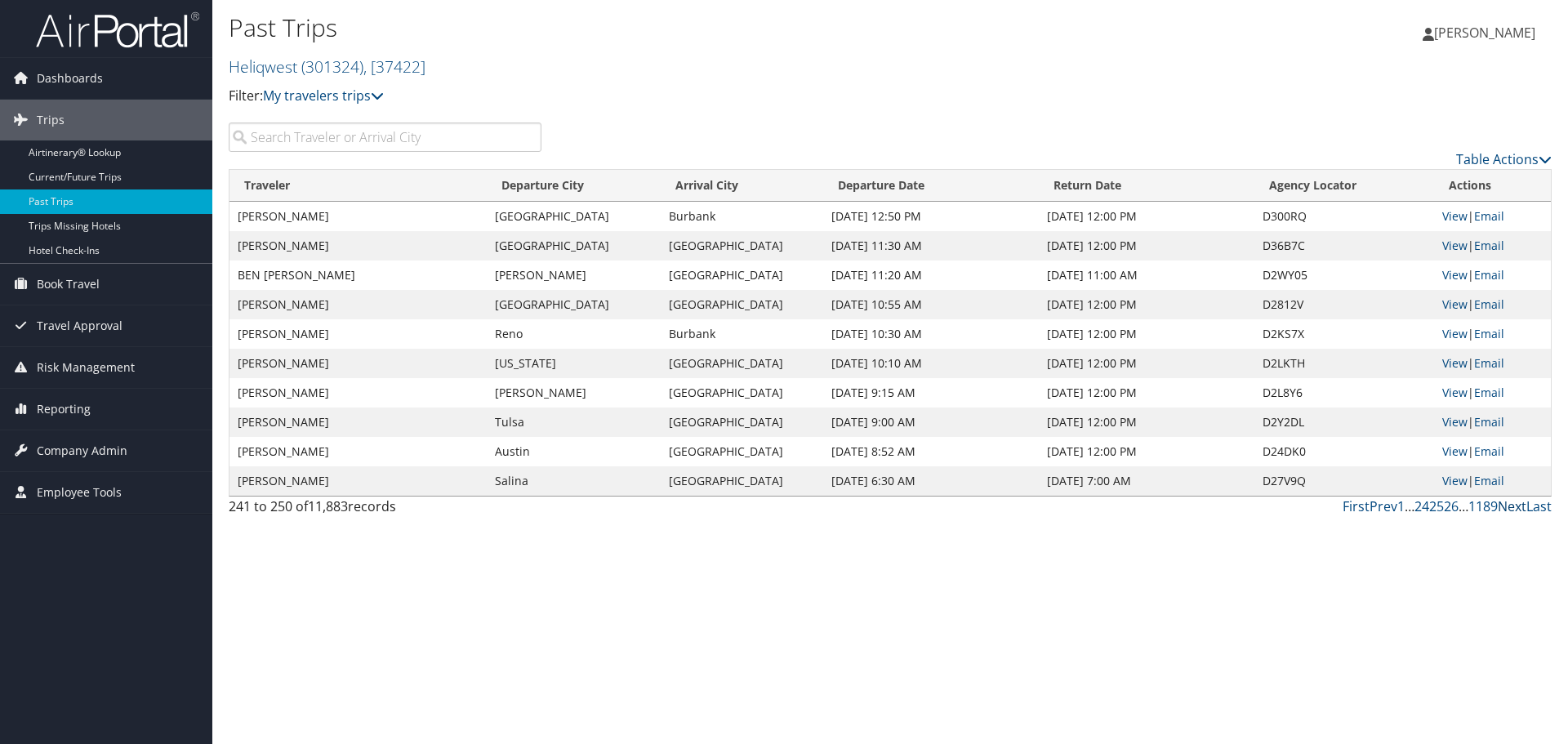
click at [1521, 508] on link "Next" at bounding box center [1512, 507] width 29 height 18
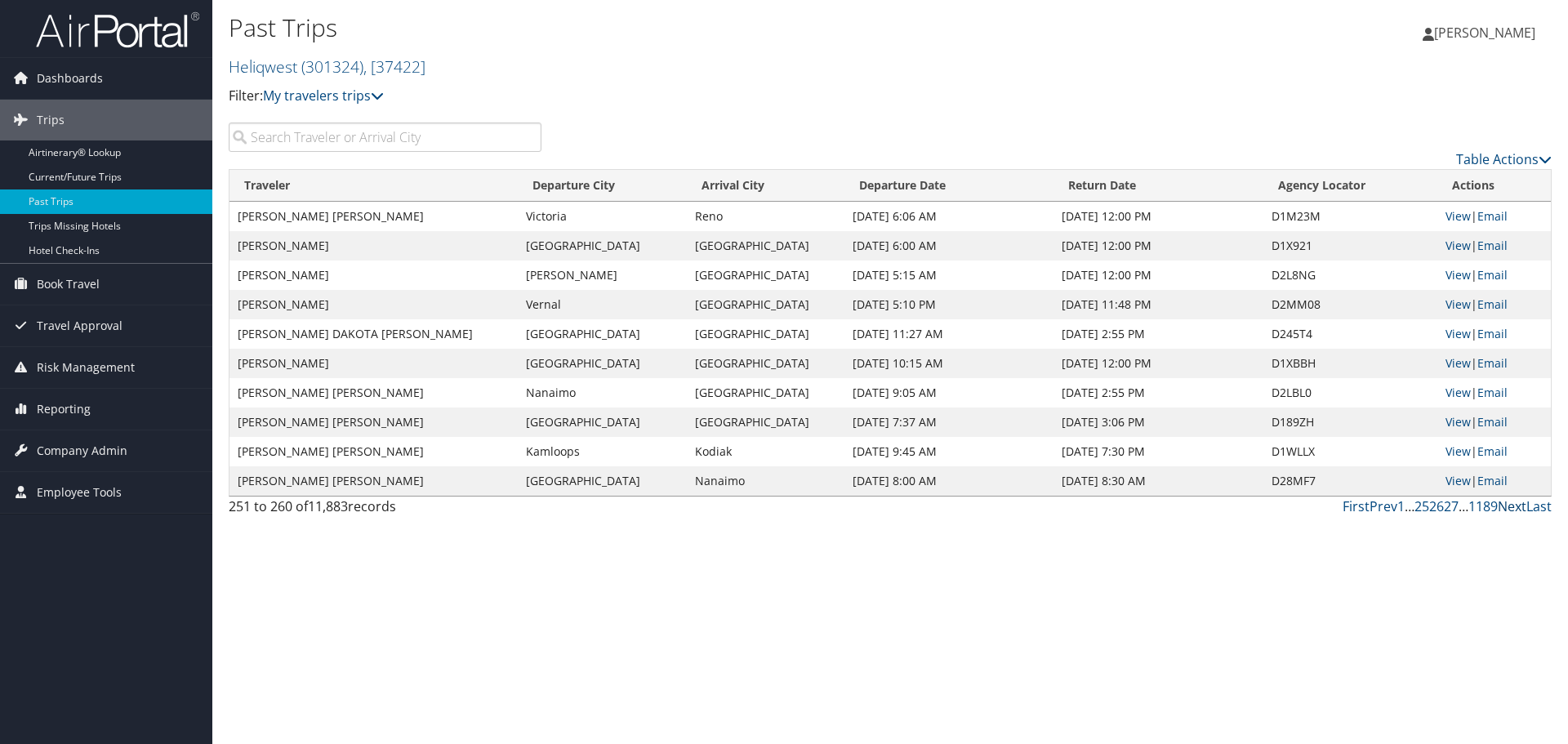
click at [1521, 508] on link "Next" at bounding box center [1512, 507] width 29 height 18
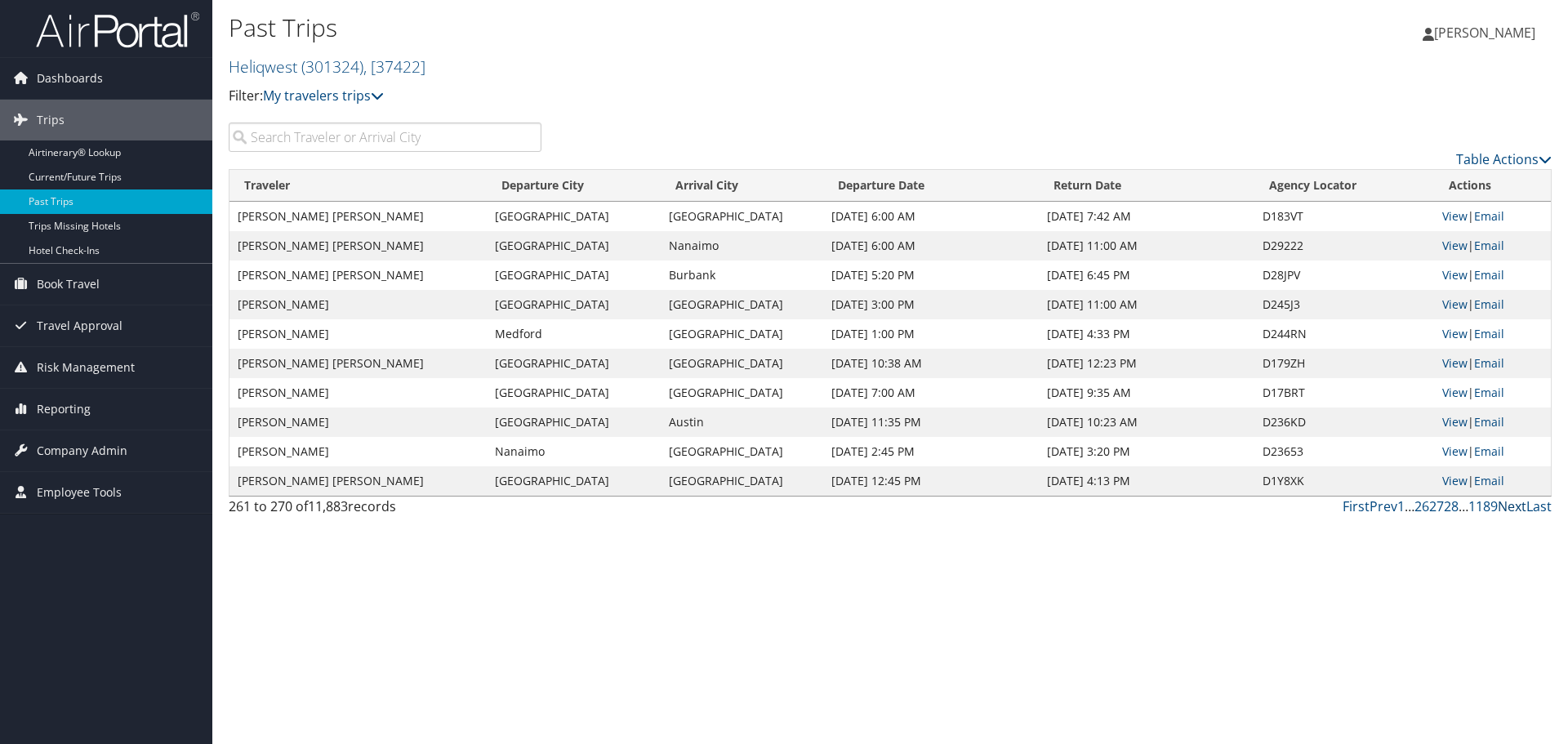
click at [1509, 508] on link "Next" at bounding box center [1512, 507] width 29 height 18
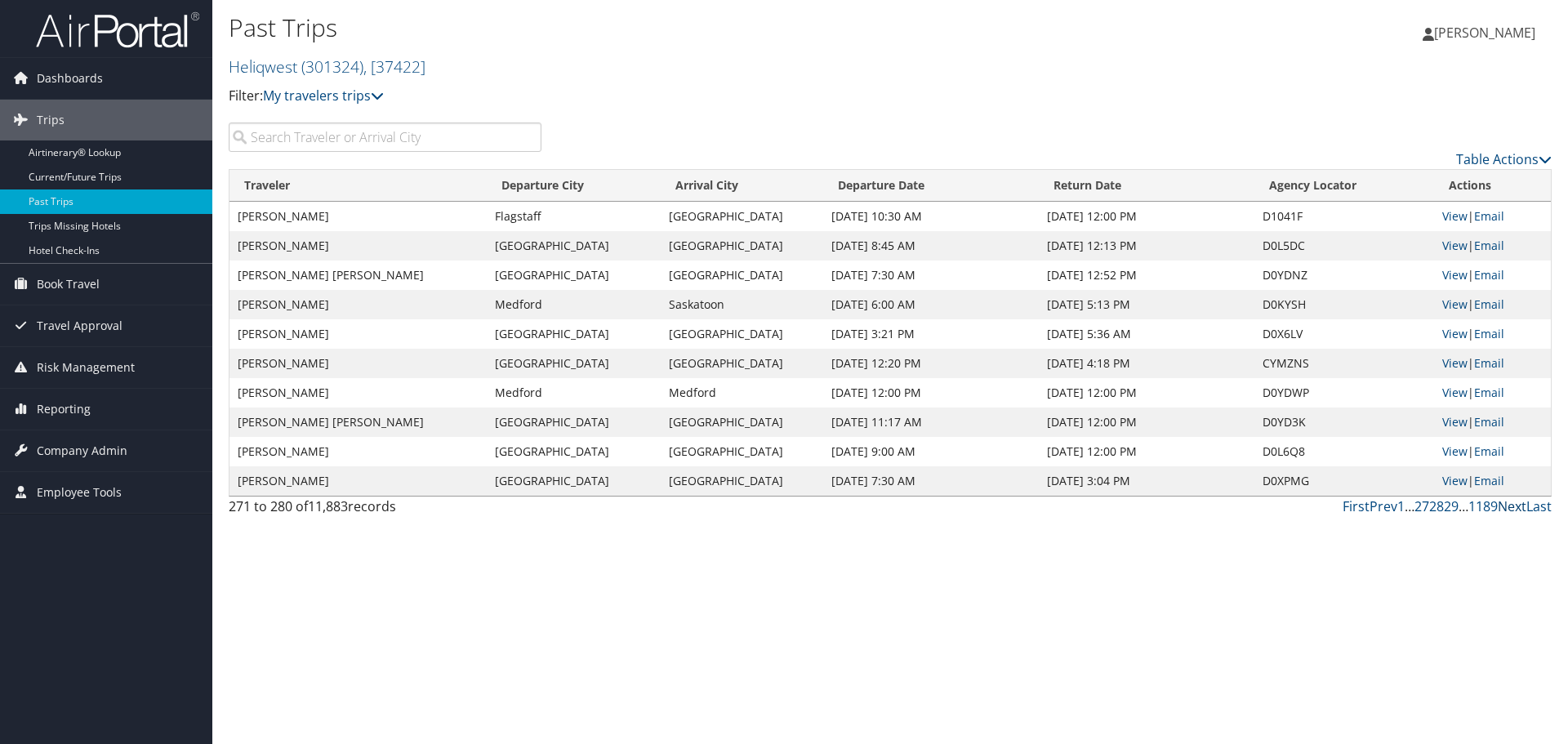
click at [1510, 505] on link "Next" at bounding box center [1512, 507] width 29 height 18
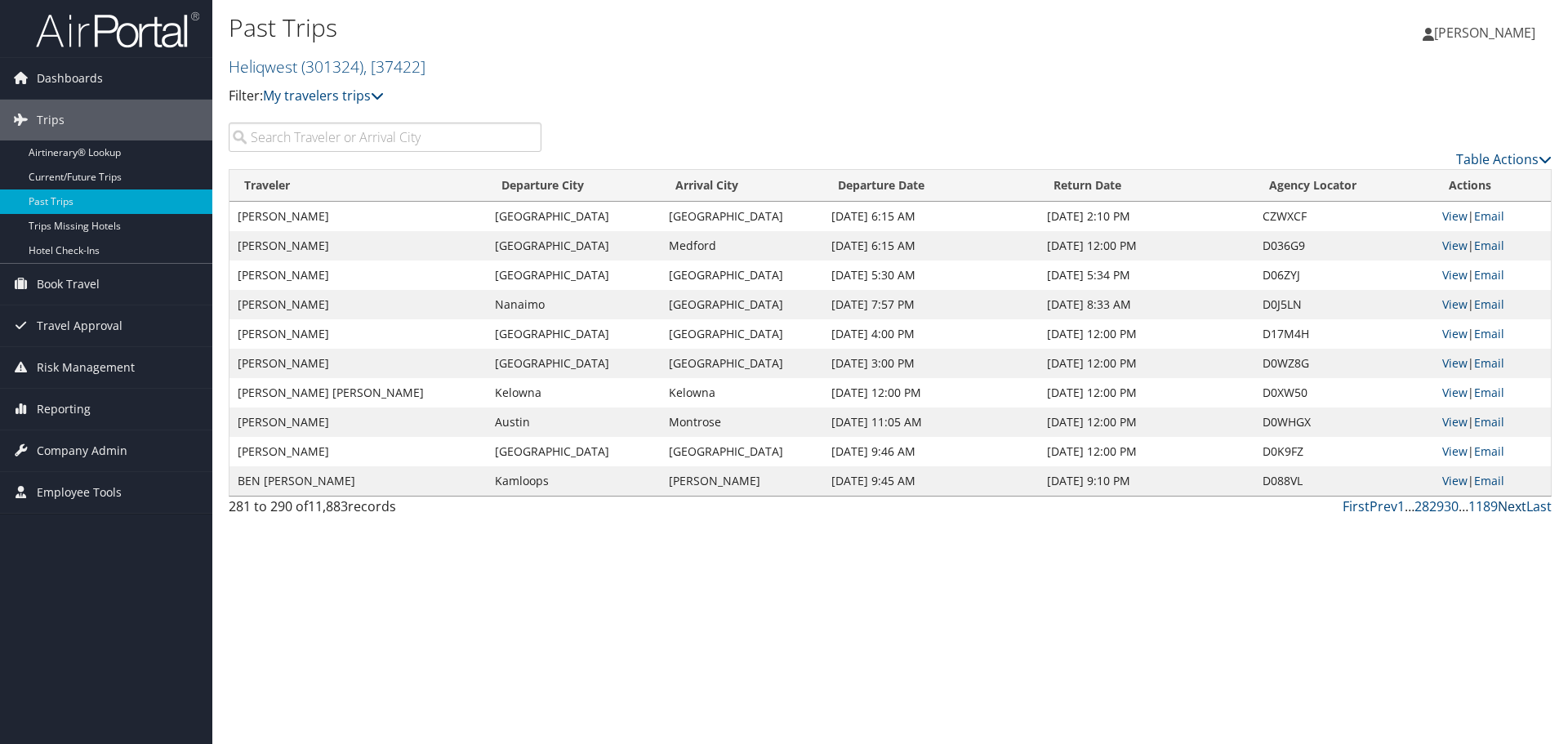
click at [1514, 503] on link "Next" at bounding box center [1512, 507] width 29 height 18
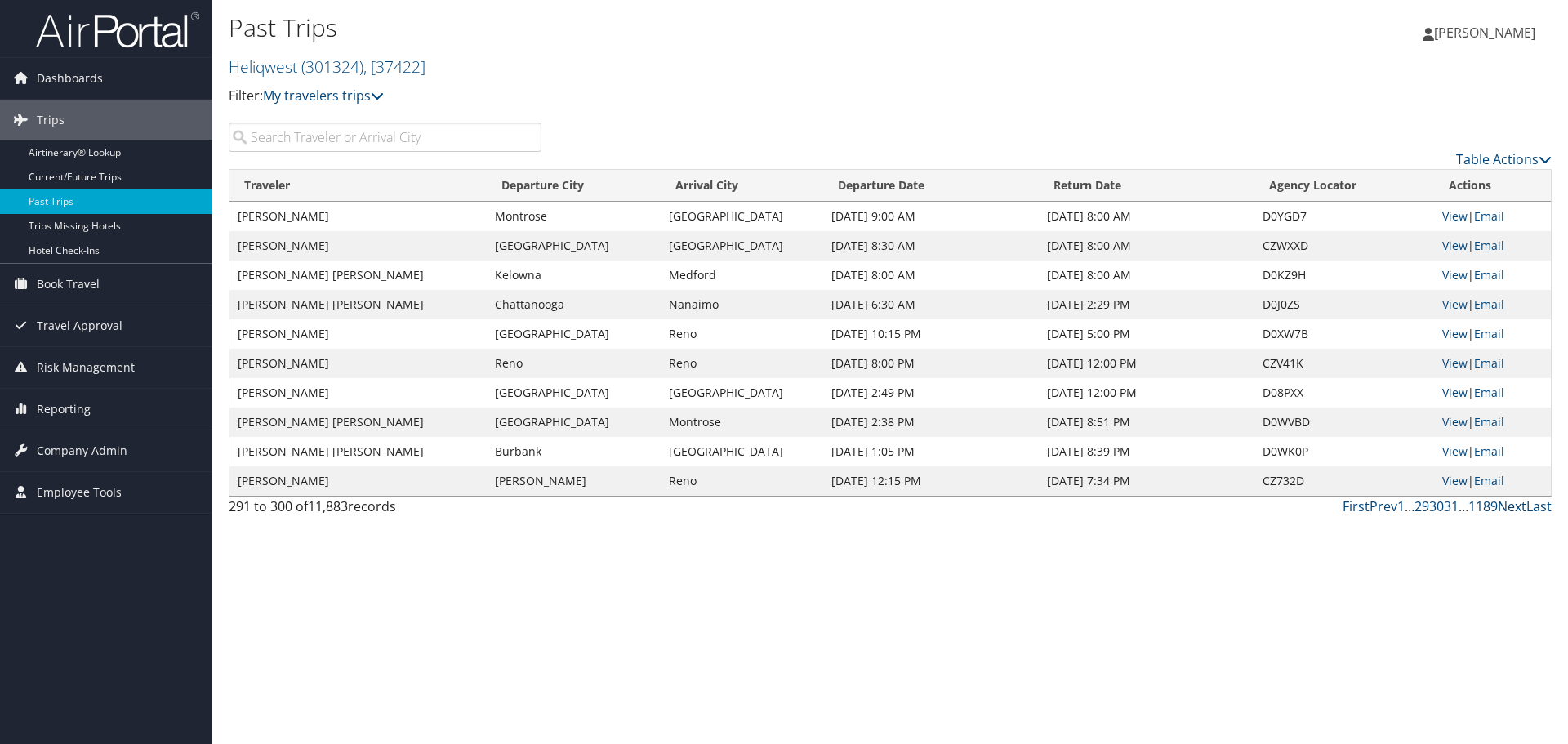
click at [1516, 507] on link "Next" at bounding box center [1512, 507] width 29 height 18
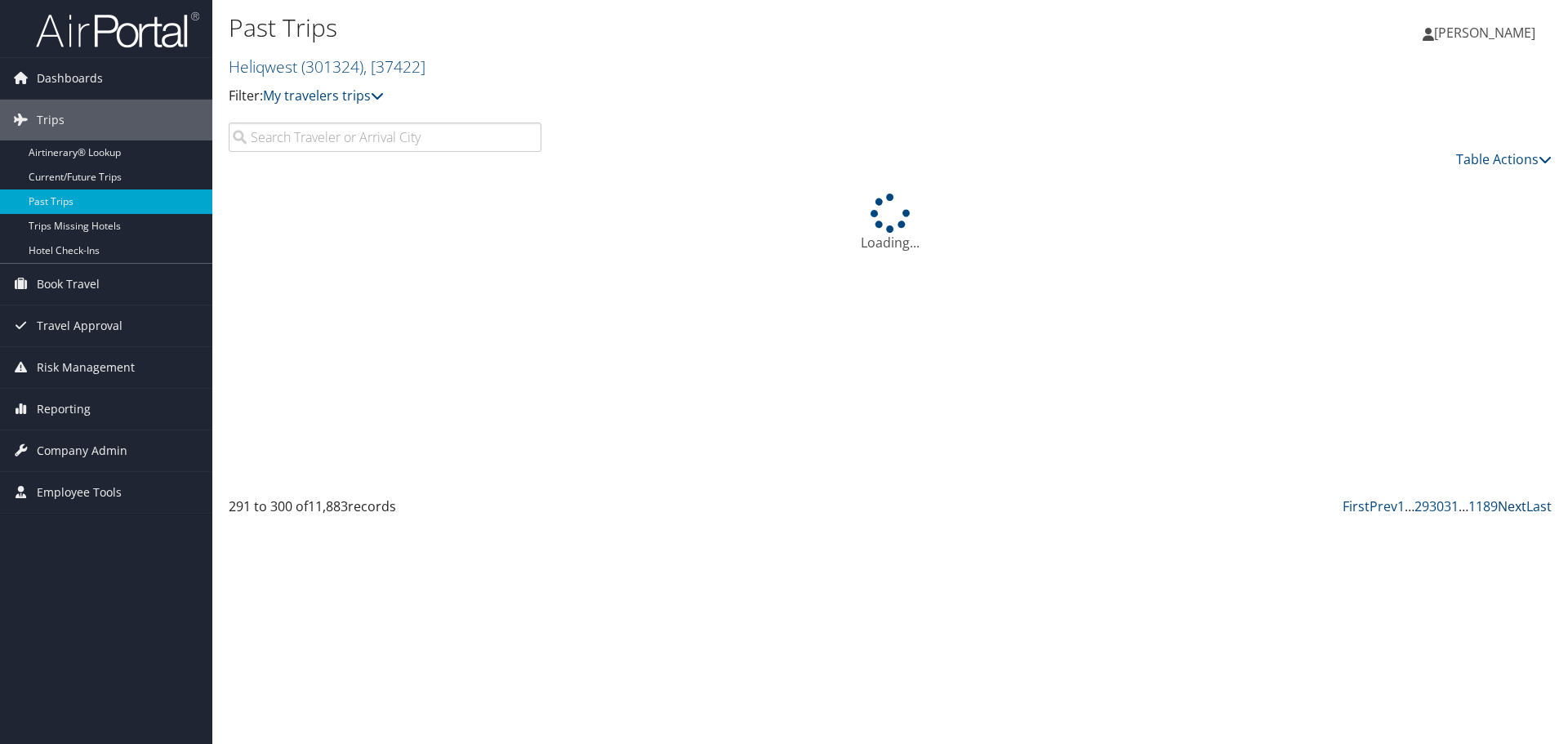
click at [1516, 507] on link "Next" at bounding box center [1512, 507] width 29 height 18
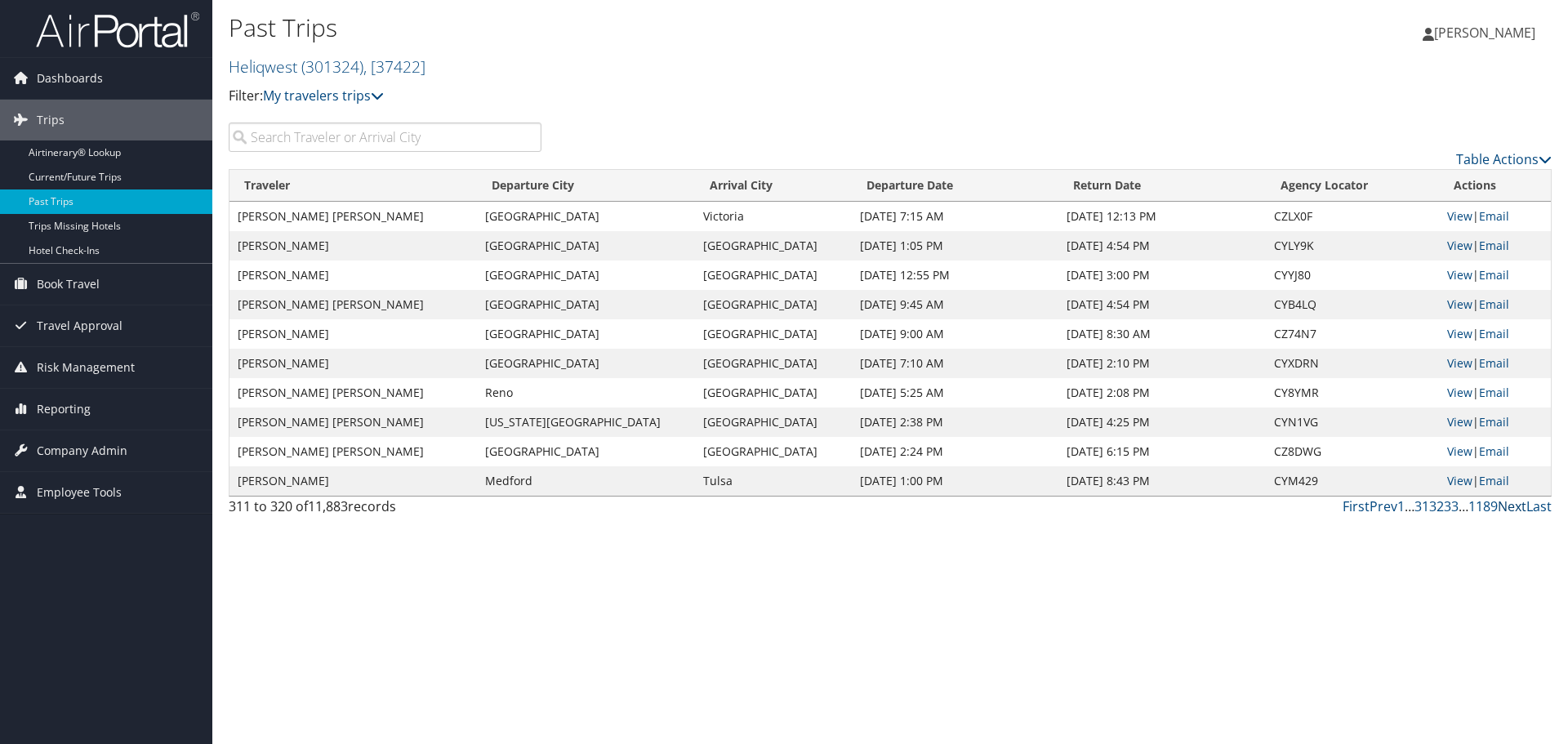
click at [1515, 508] on link "Next" at bounding box center [1512, 507] width 29 height 18
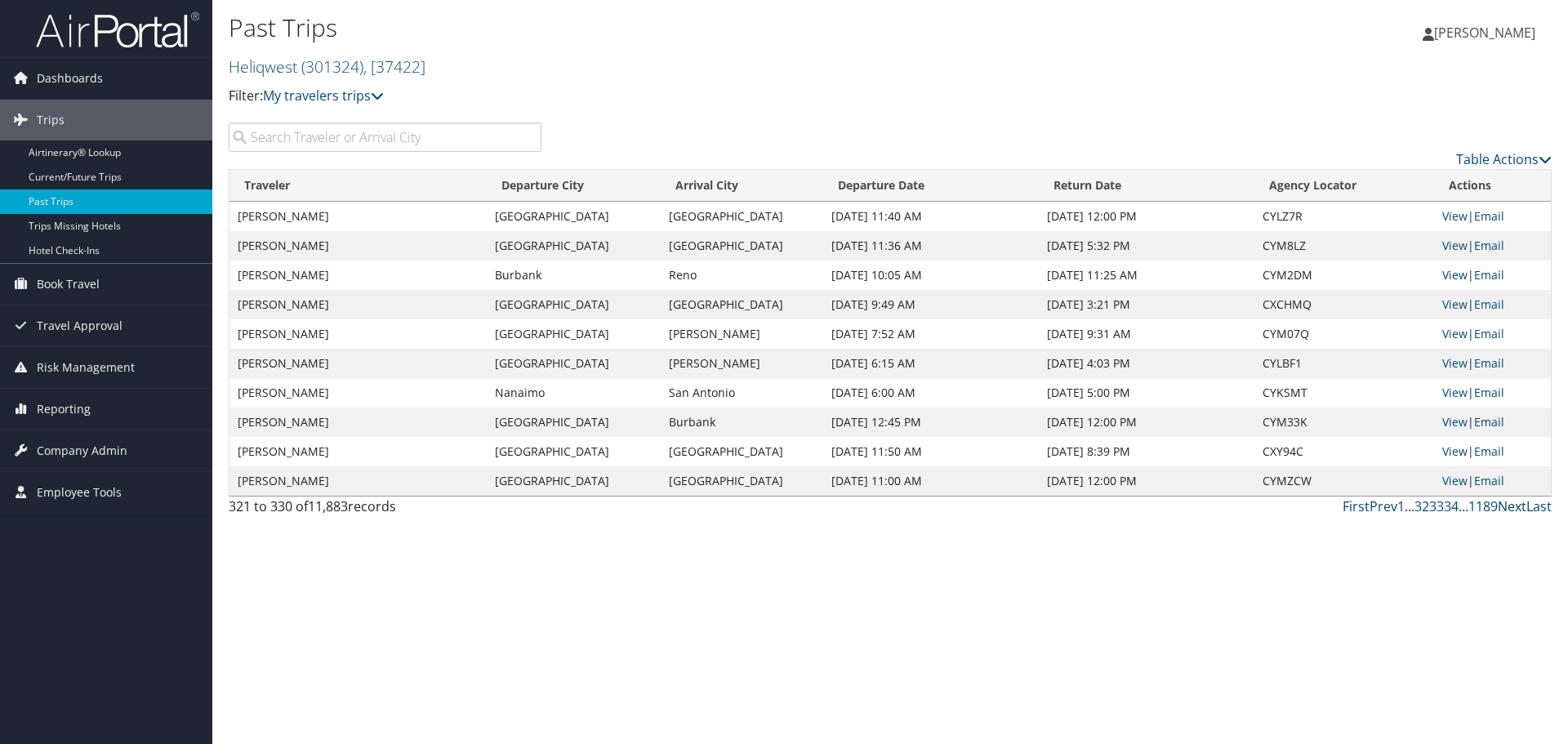
click at [1515, 508] on link "Next" at bounding box center [1512, 507] width 29 height 18
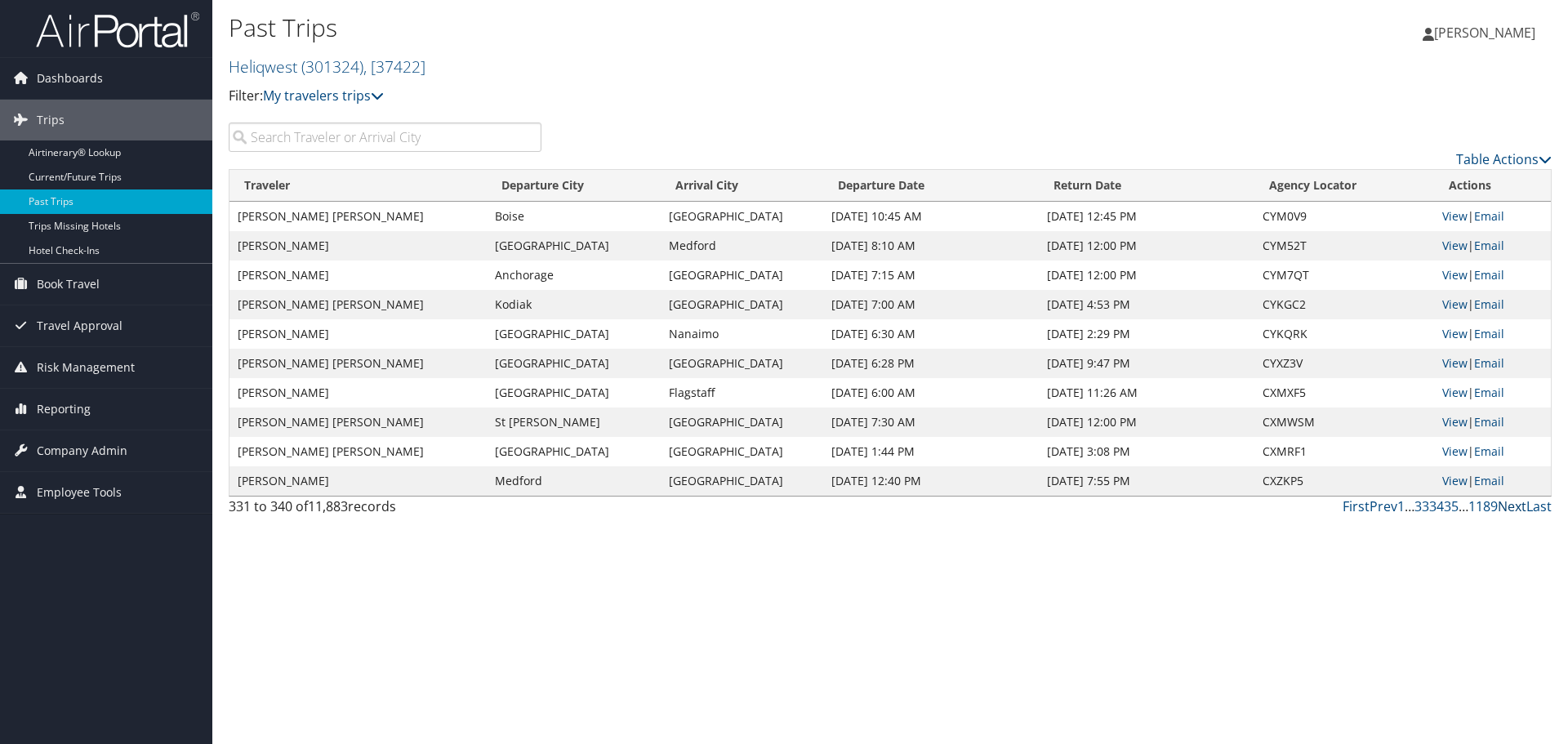
click at [1512, 506] on link "Next" at bounding box center [1512, 507] width 29 height 18
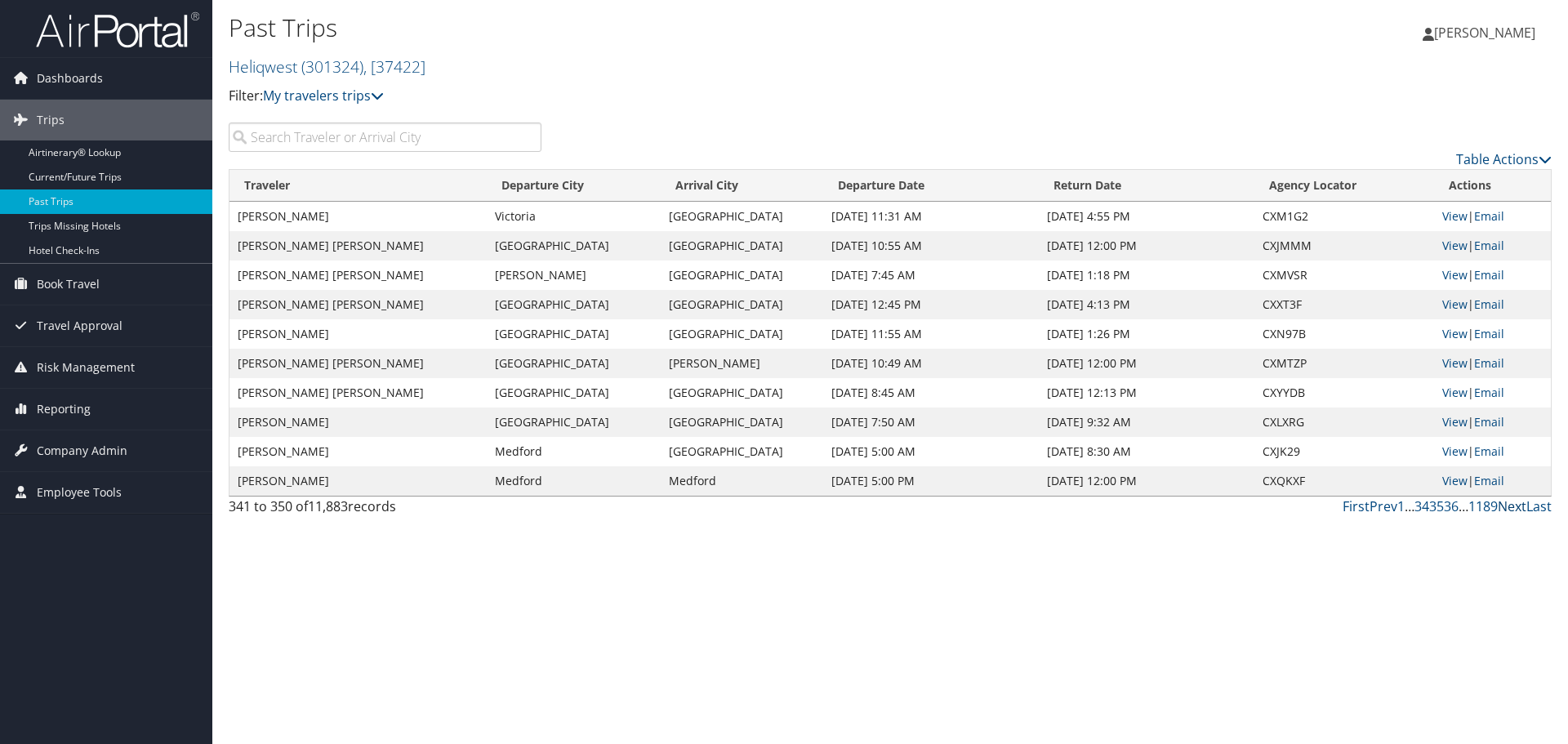
click at [1514, 504] on link "Next" at bounding box center [1512, 507] width 29 height 18
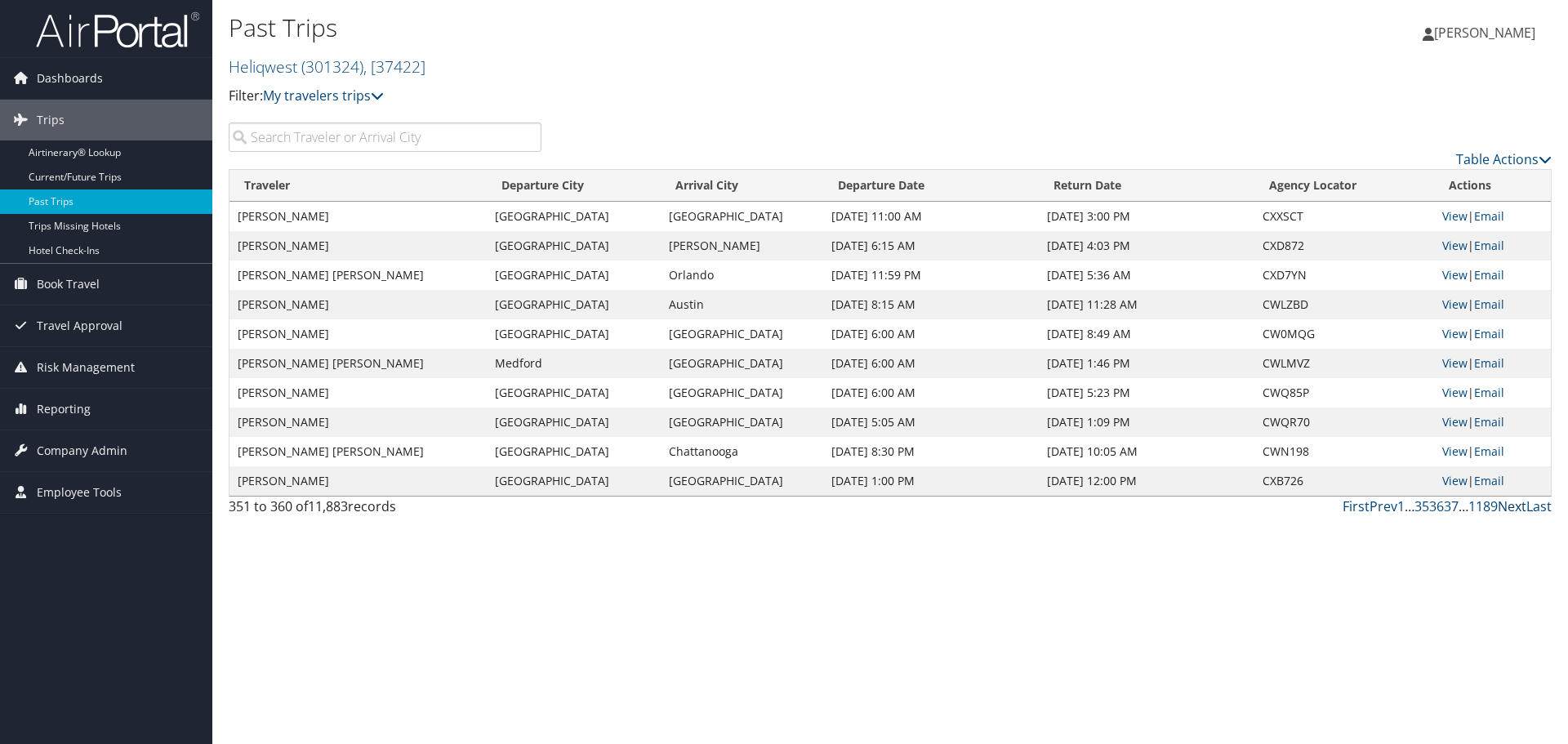
click at [1514, 504] on link "Next" at bounding box center [1512, 507] width 29 height 18
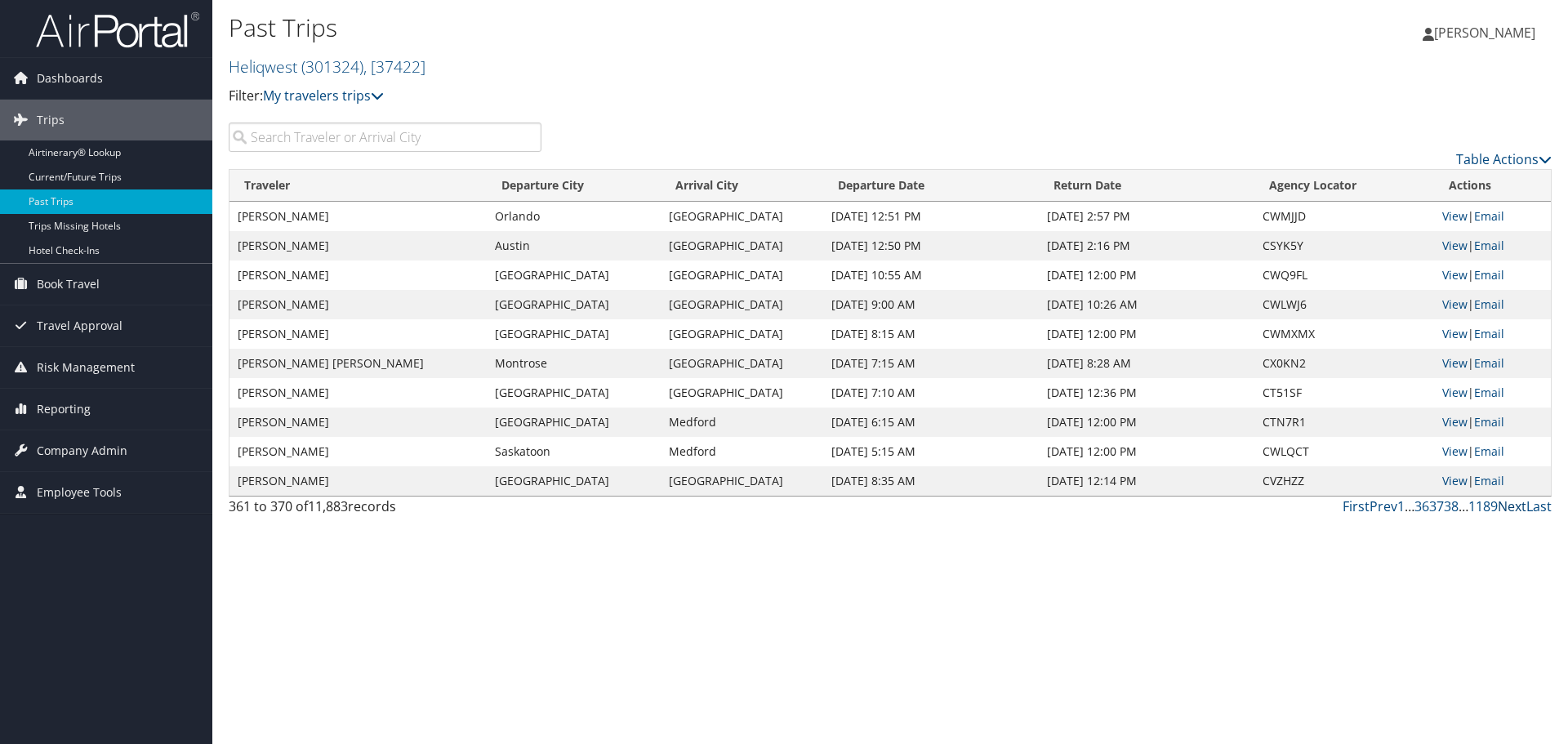
click at [1515, 506] on link "Next" at bounding box center [1512, 507] width 29 height 18
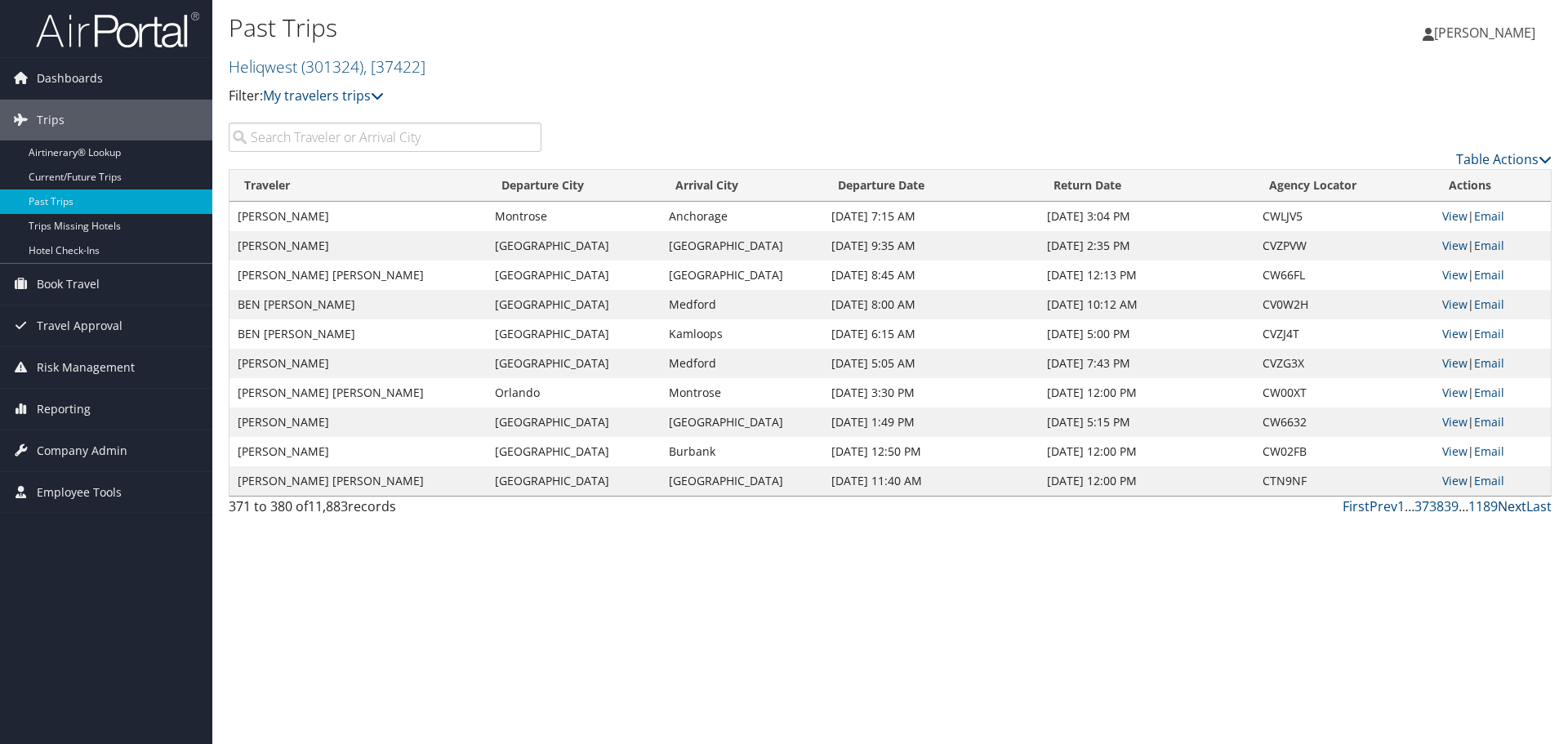
click at [1515, 506] on link "Next" at bounding box center [1512, 507] width 29 height 18
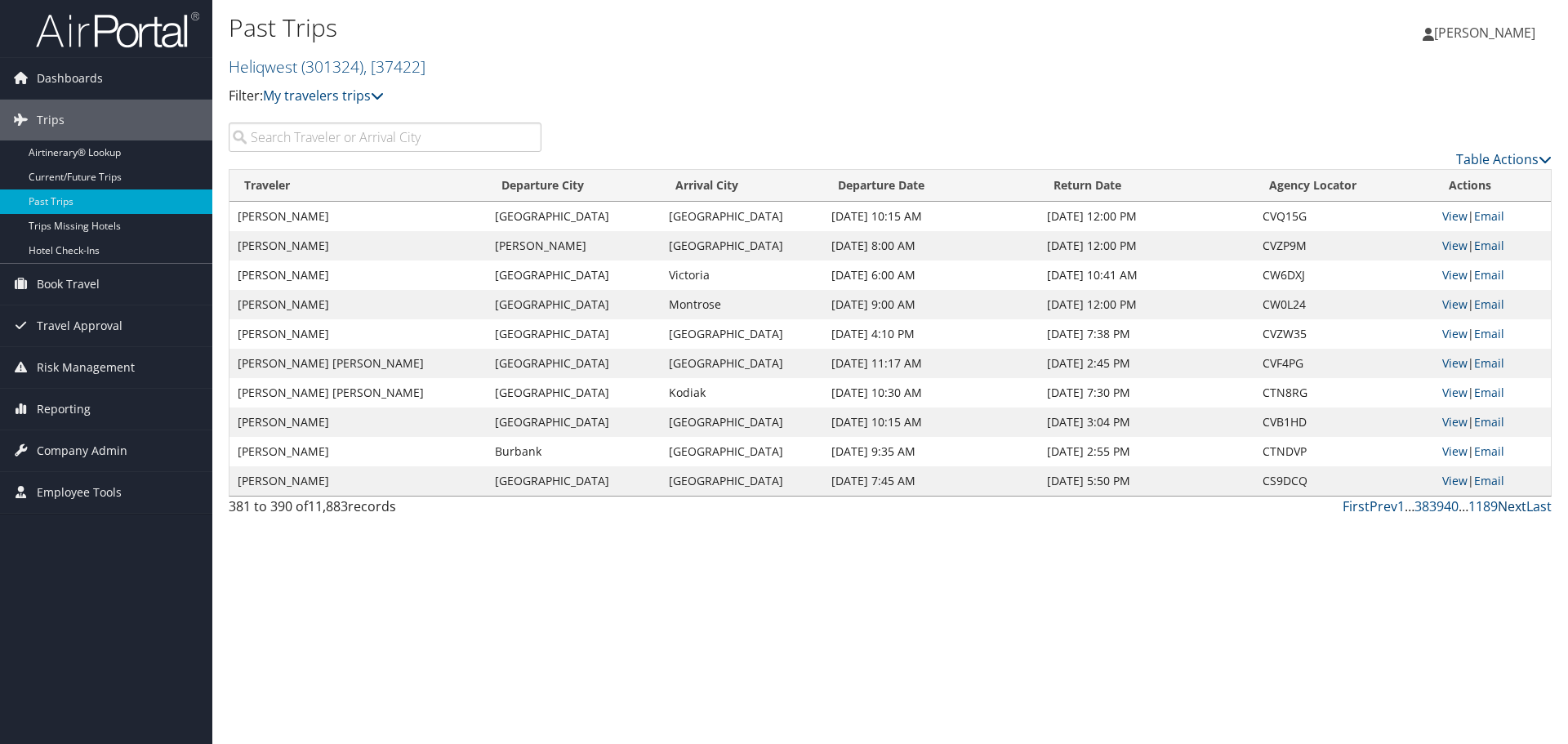
click at [1515, 506] on link "Next" at bounding box center [1512, 507] width 29 height 18
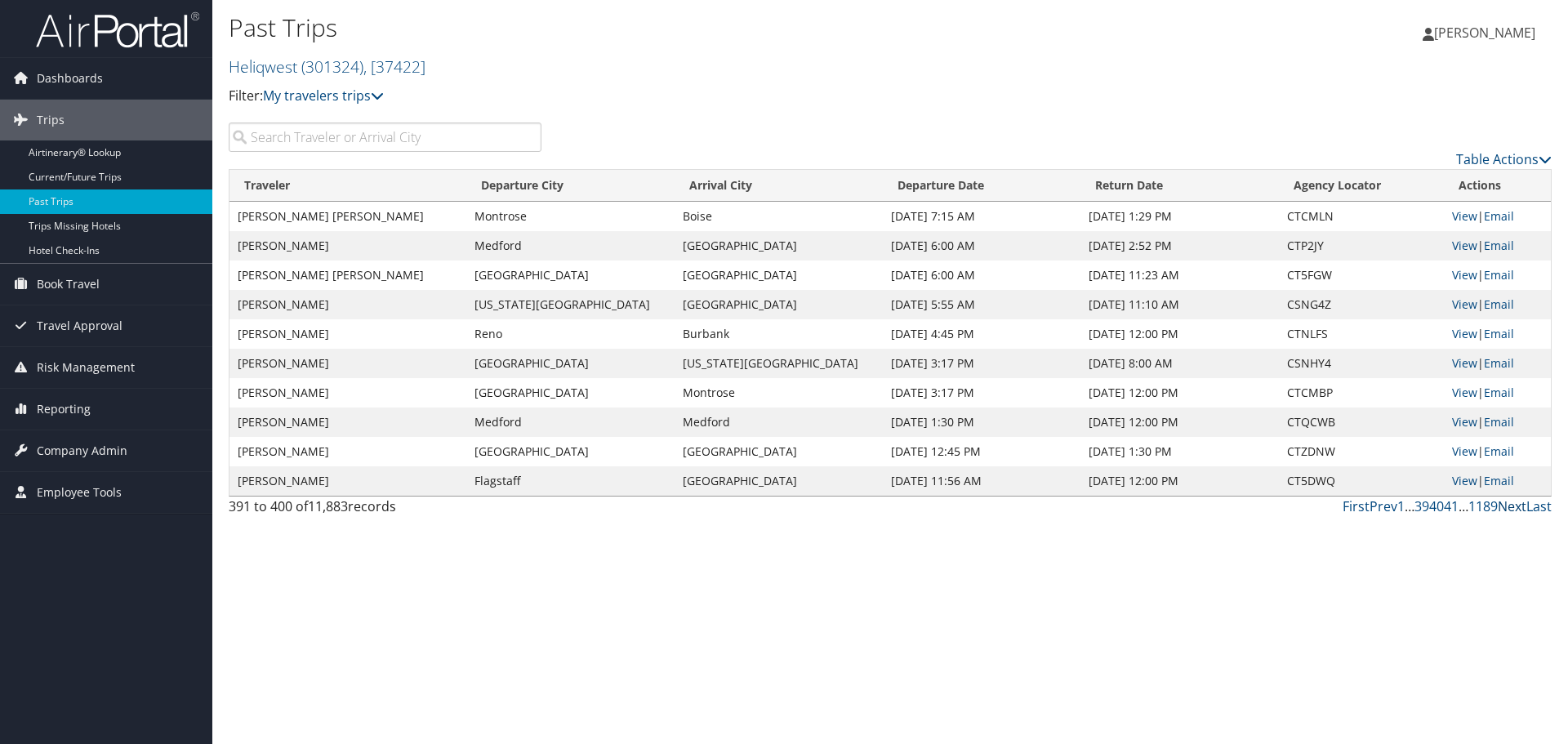
click at [1515, 506] on link "Next" at bounding box center [1512, 507] width 29 height 18
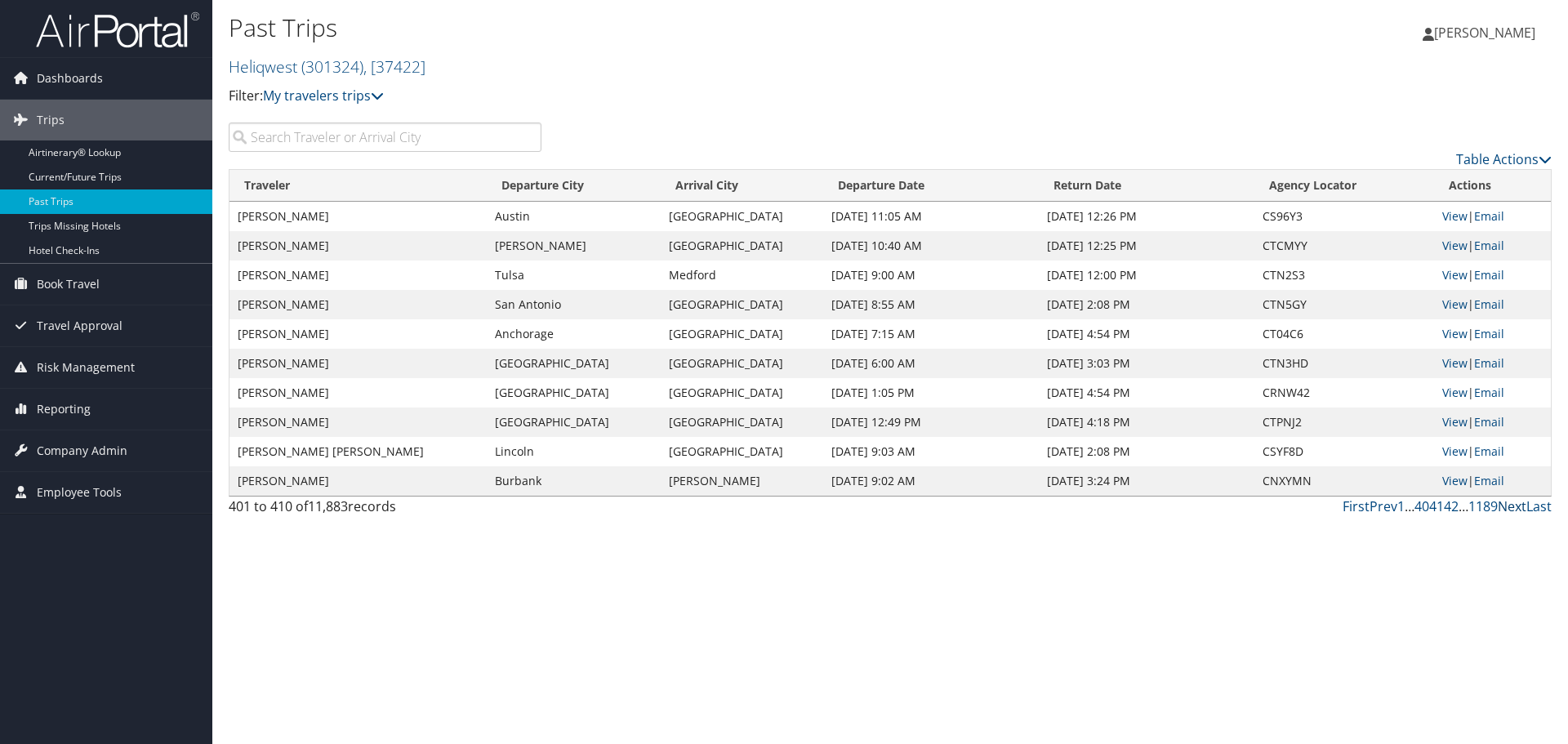
click at [1513, 510] on link "Next" at bounding box center [1512, 507] width 29 height 18
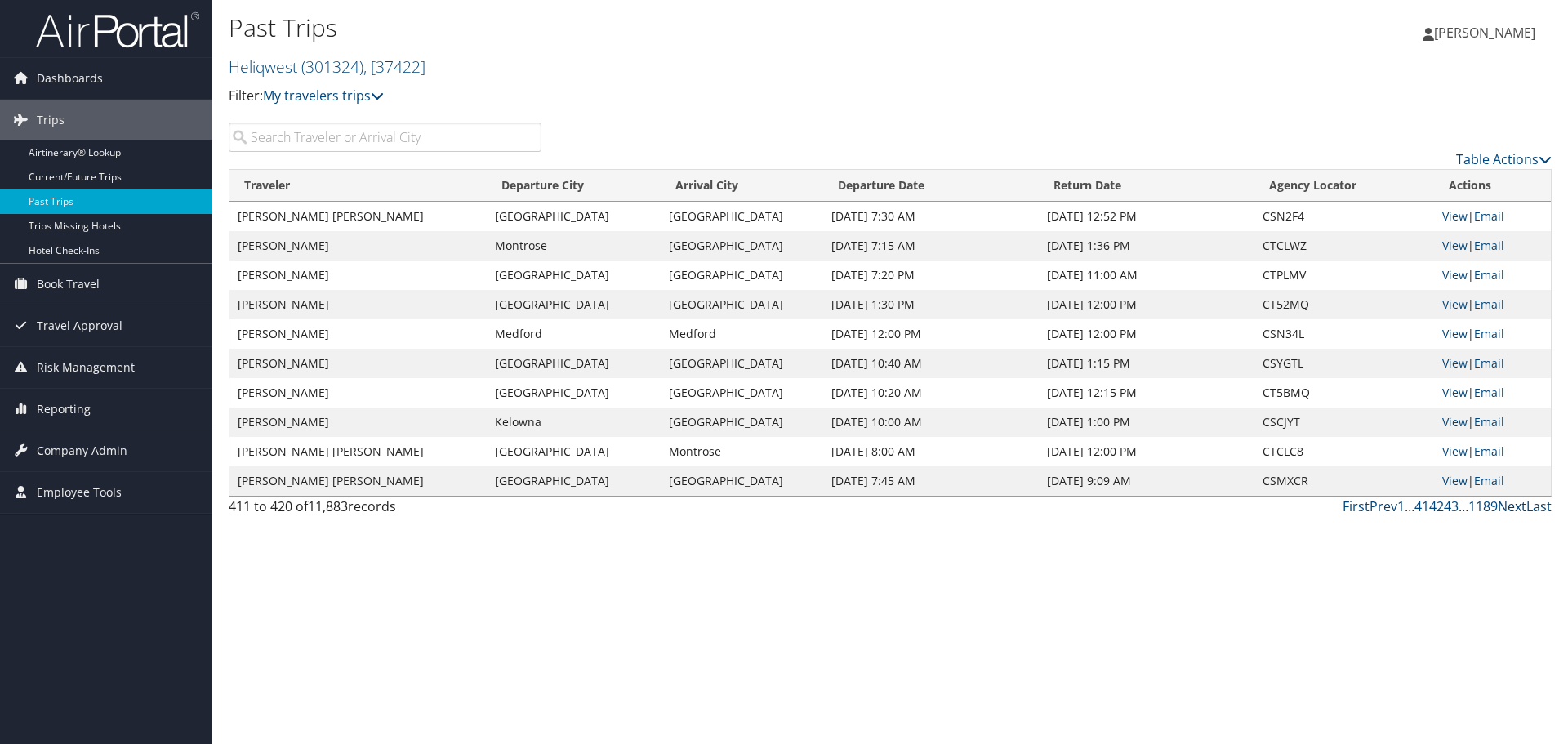
click at [1513, 510] on link "Next" at bounding box center [1512, 507] width 29 height 18
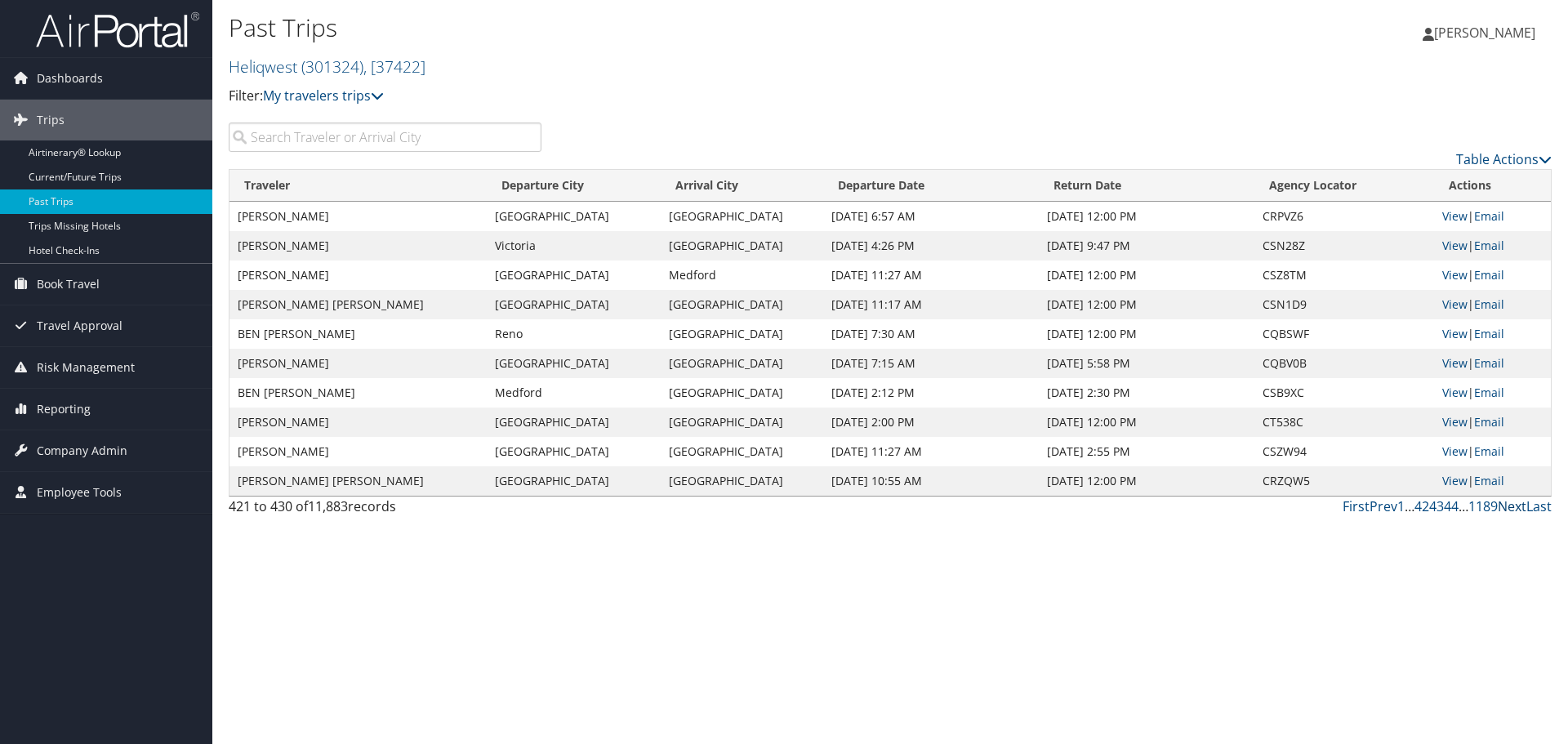
click at [1513, 510] on link "Next" at bounding box center [1512, 507] width 29 height 18
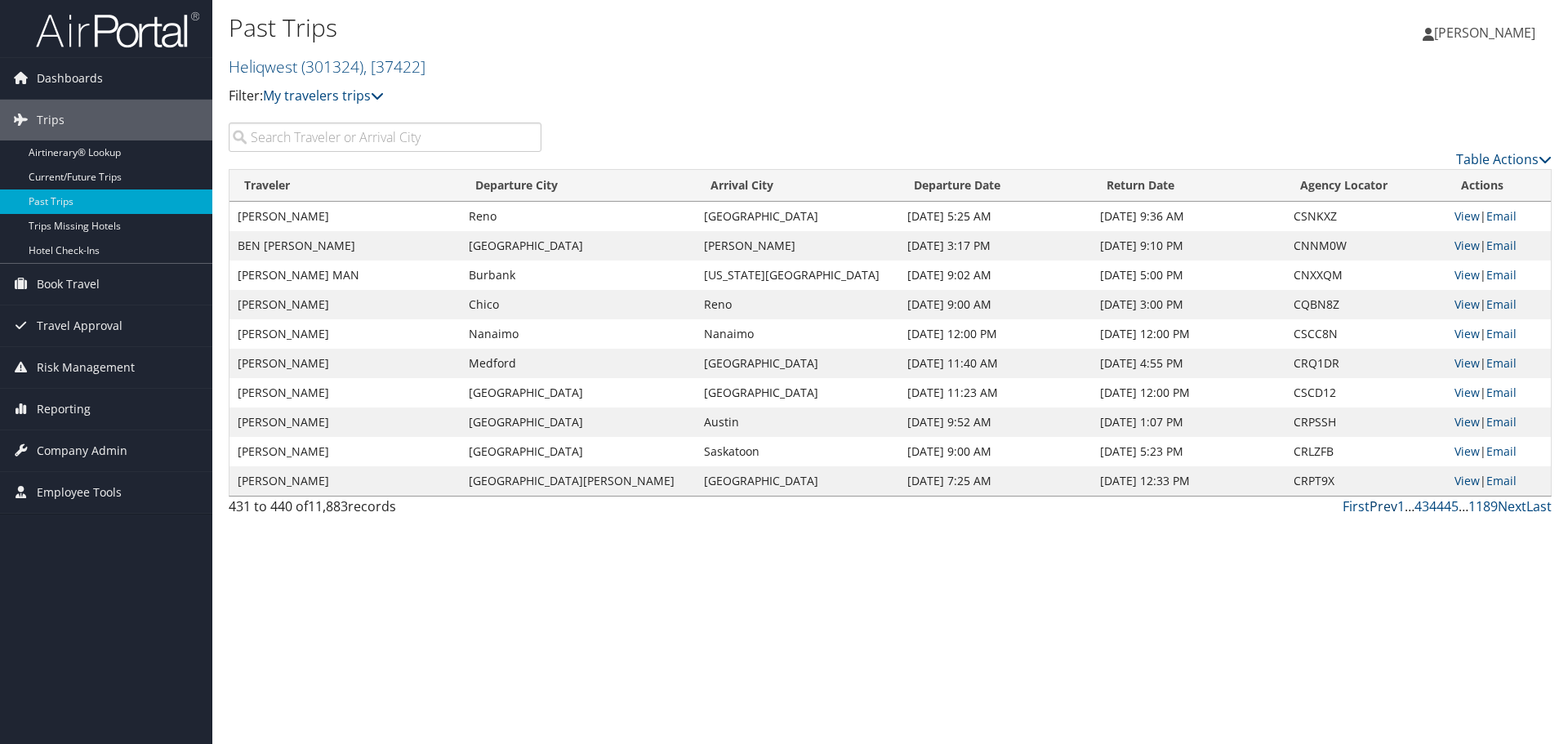
click at [1379, 504] on link "Prev" at bounding box center [1384, 507] width 28 height 18
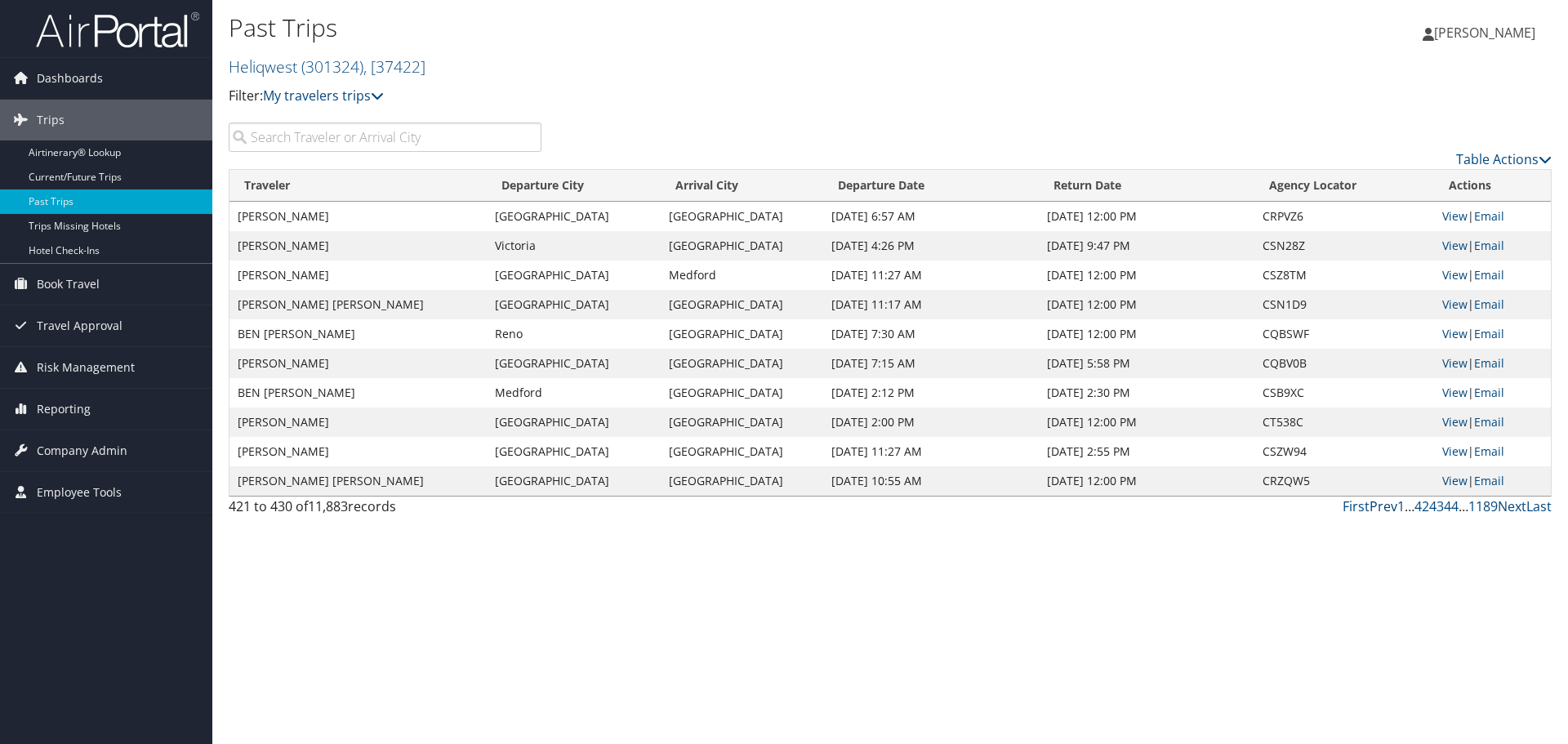
click at [1379, 506] on link "Prev" at bounding box center [1384, 507] width 28 height 18
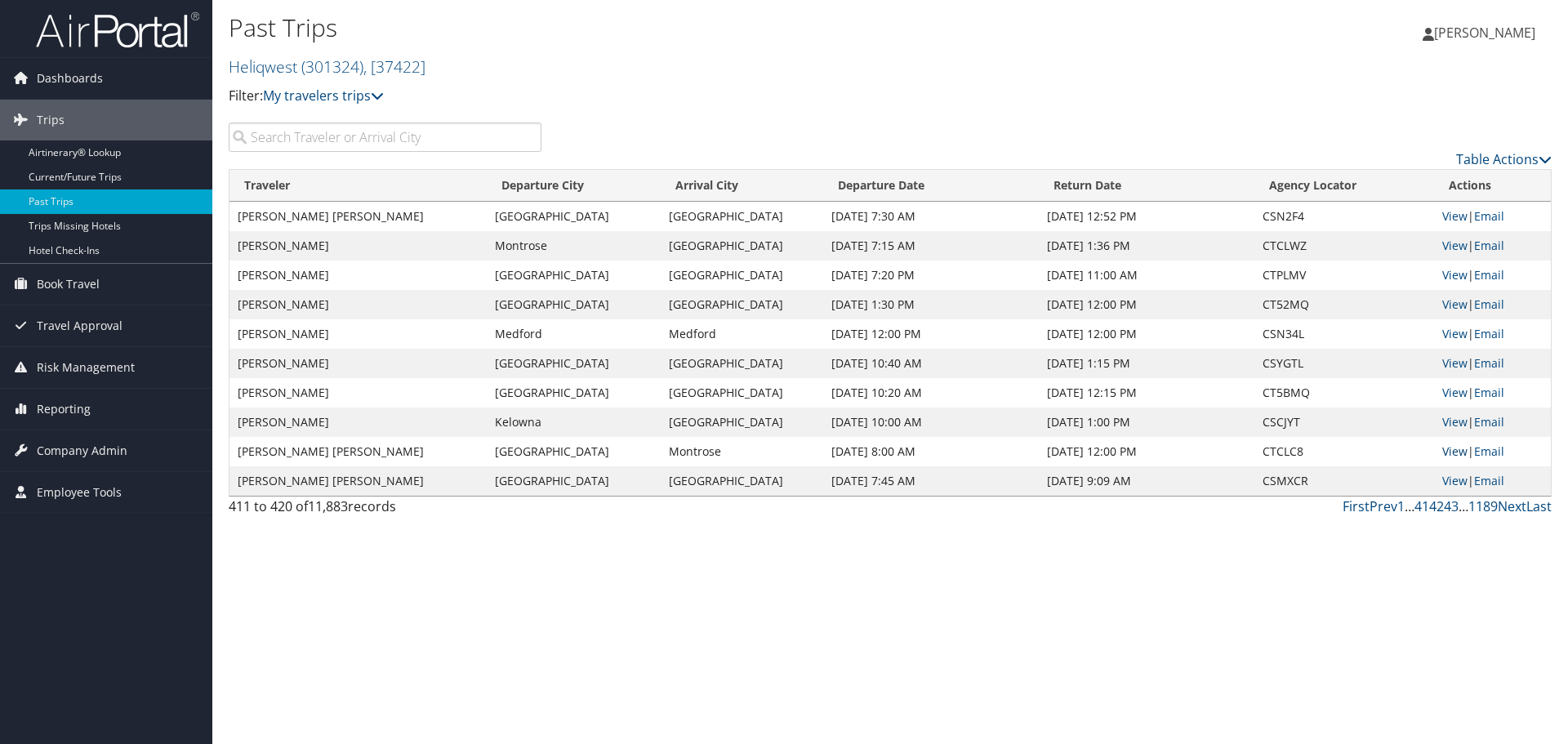
click at [1454, 448] on link "View" at bounding box center [1455, 451] width 26 height 16
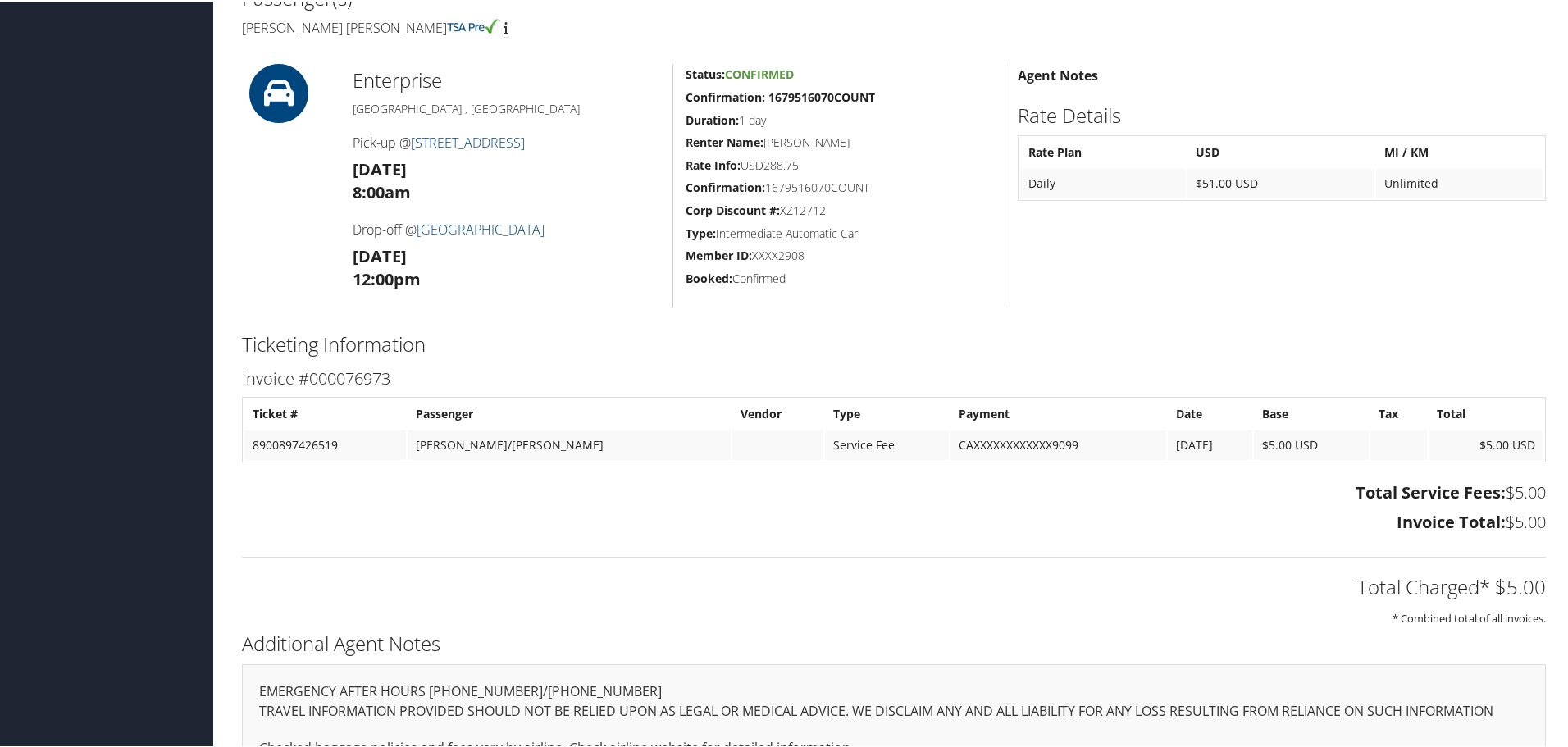
scroll to position [369, 0]
